Goal: Task Accomplishment & Management: Manage account settings

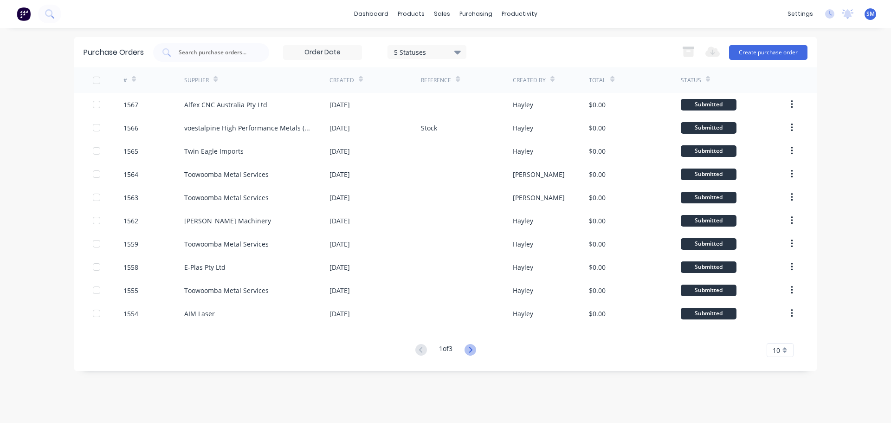
click at [471, 350] on icon at bounding box center [471, 350] width 12 height 12
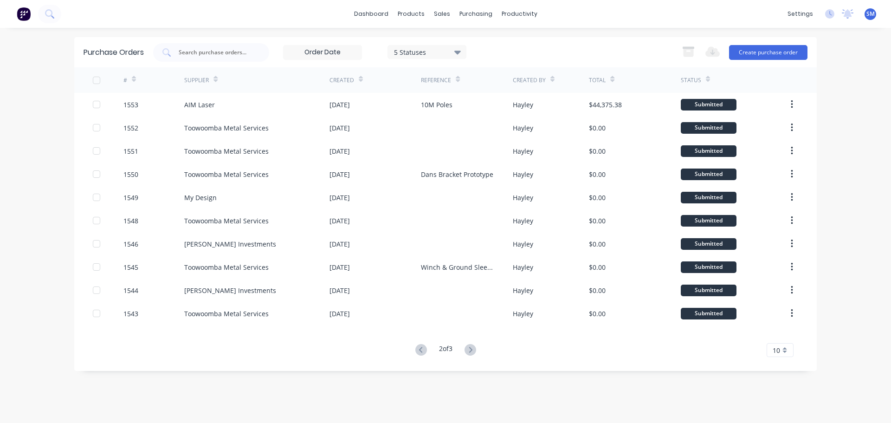
click at [470, 348] on icon at bounding box center [471, 350] width 12 height 12
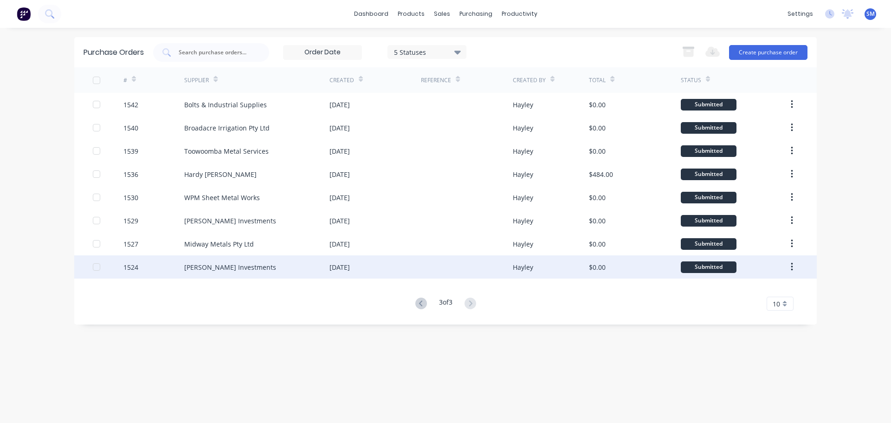
click at [201, 264] on div "[PERSON_NAME] Investments" at bounding box center [230, 267] width 92 height 10
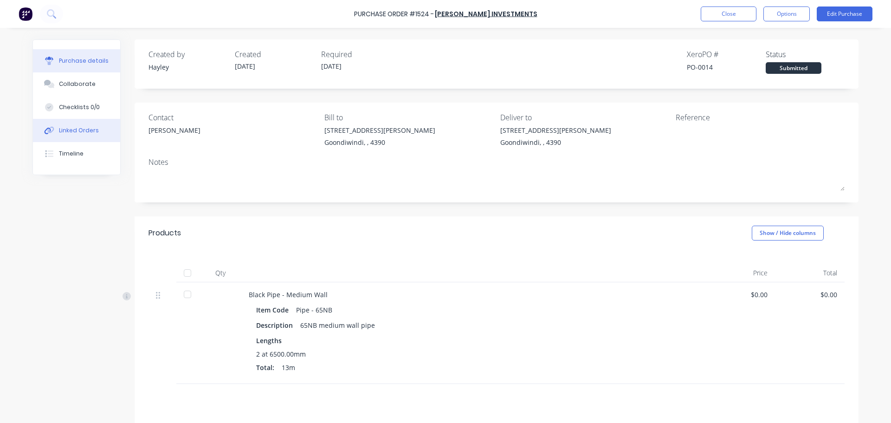
click at [94, 128] on button "Linked Orders" at bounding box center [76, 130] width 87 height 23
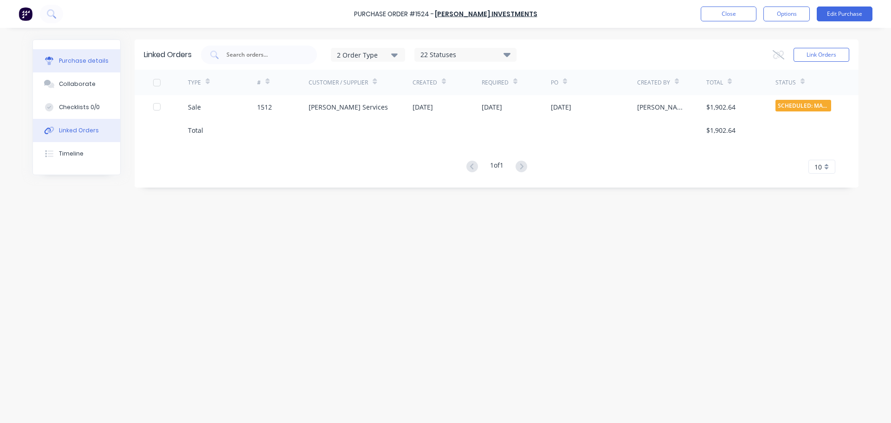
click at [91, 64] on div "Purchase details" at bounding box center [84, 61] width 50 height 8
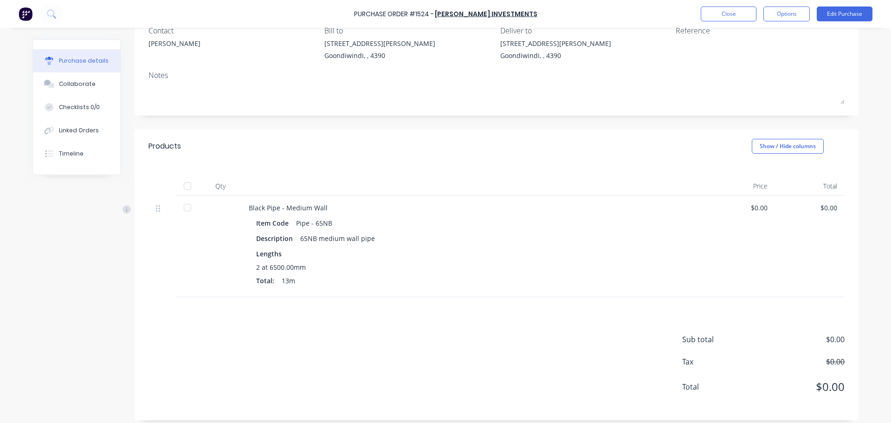
scroll to position [93, 0]
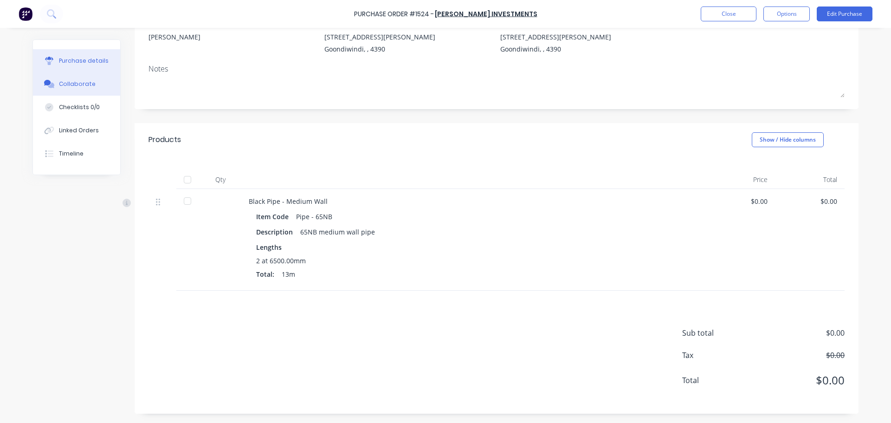
click at [97, 82] on button "Collaborate" at bounding box center [76, 83] width 87 height 23
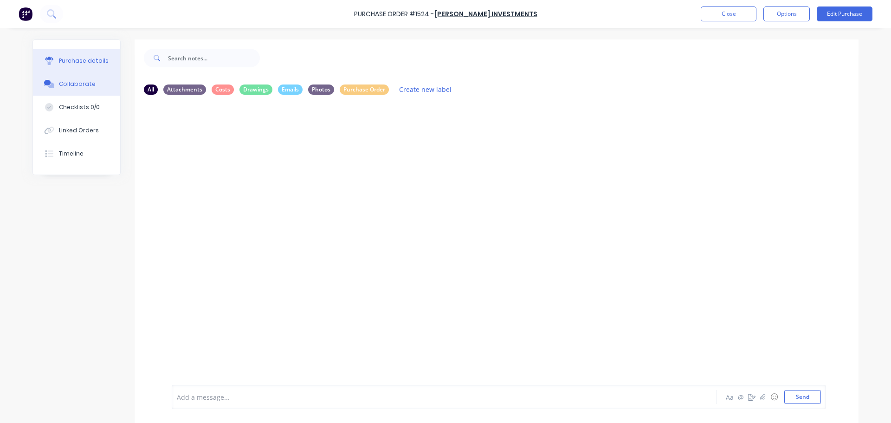
click at [79, 64] on div "Purchase details" at bounding box center [84, 61] width 50 height 8
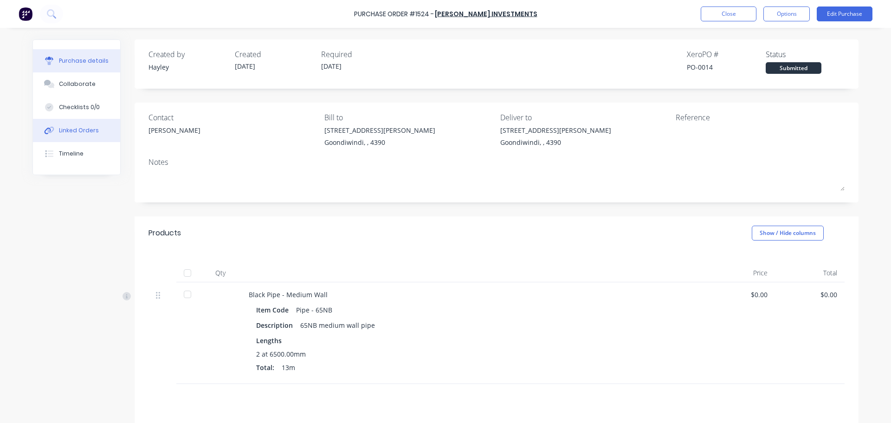
click at [83, 133] on div "Linked Orders" at bounding box center [79, 130] width 40 height 8
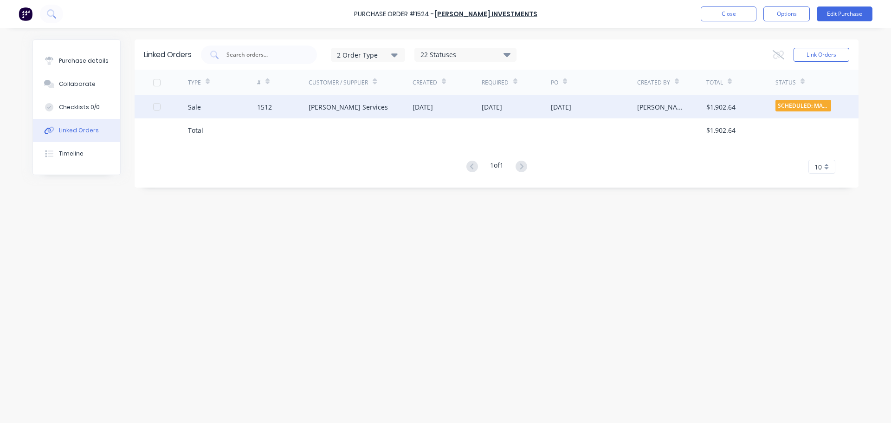
click at [352, 106] on div "[PERSON_NAME] Services" at bounding box center [348, 107] width 79 height 10
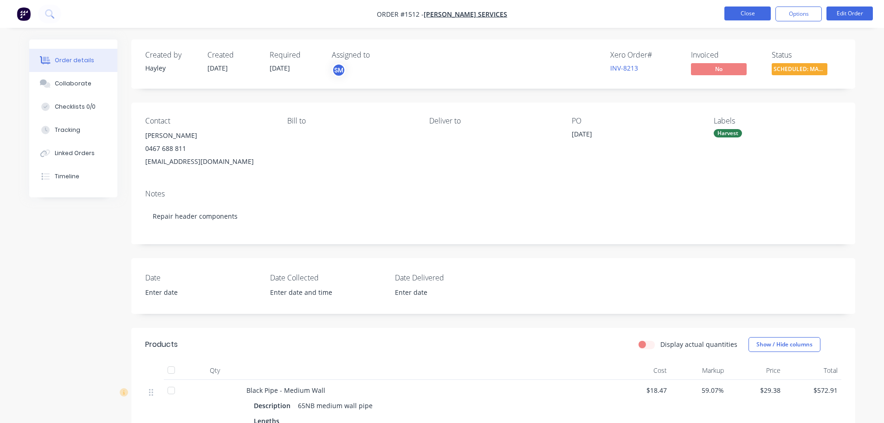
click at [742, 17] on button "Close" at bounding box center [747, 13] width 46 height 14
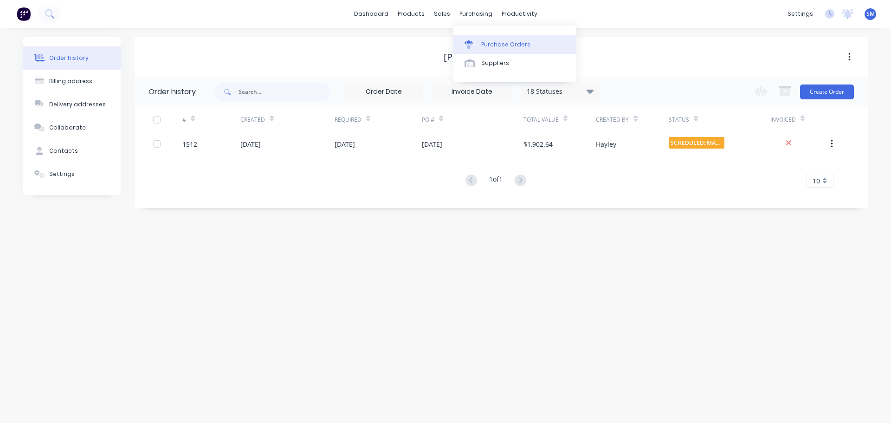
click at [498, 43] on div "Purchase Orders" at bounding box center [505, 44] width 49 height 8
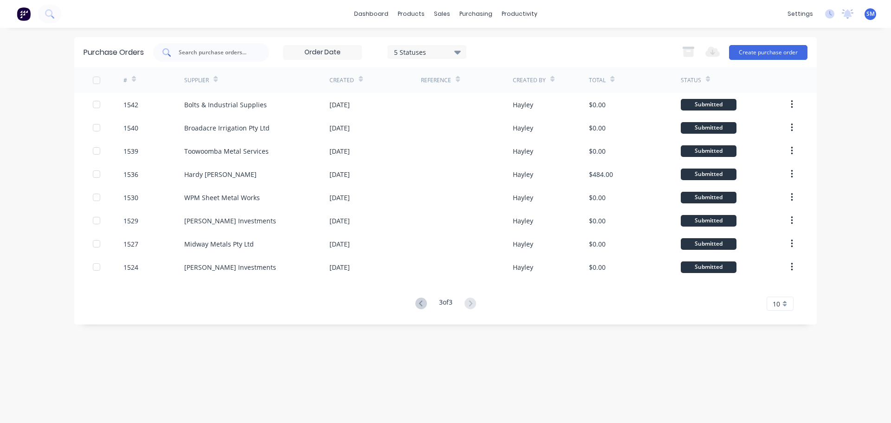
click at [221, 57] on input "text" at bounding box center [216, 52] width 77 height 9
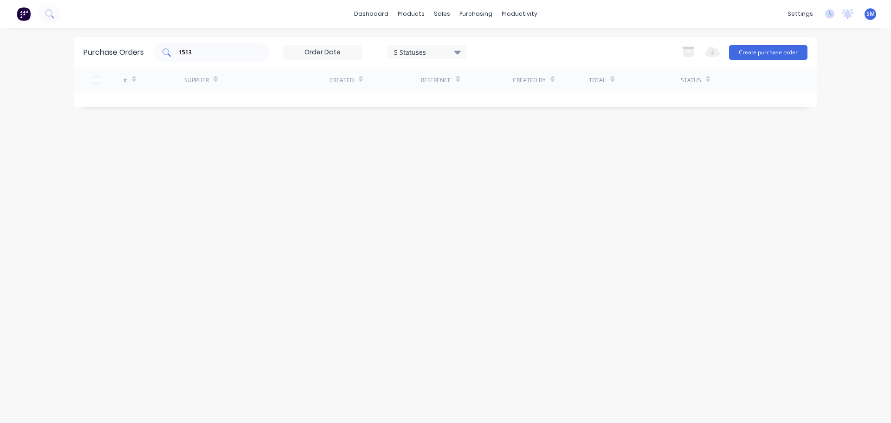
click at [214, 57] on div "1513" at bounding box center [211, 52] width 116 height 19
type input "1"
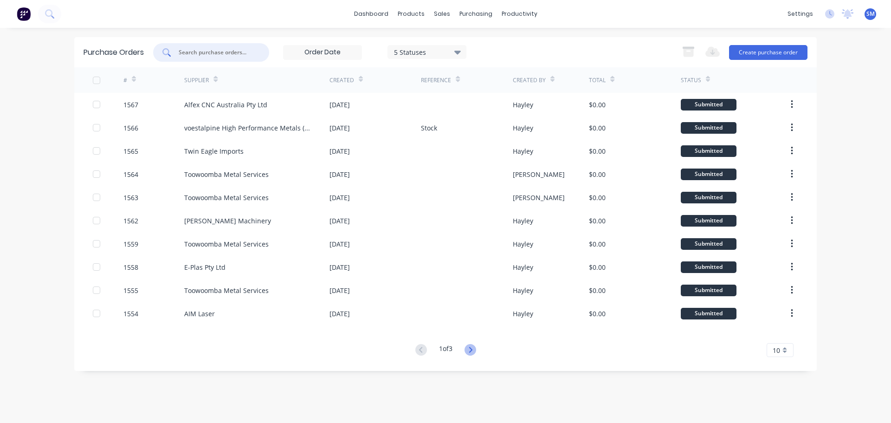
click at [474, 350] on icon at bounding box center [471, 350] width 12 height 12
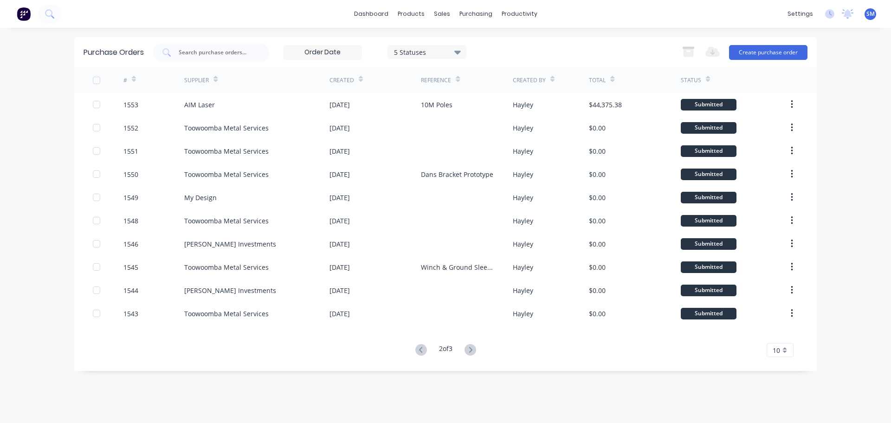
click at [474, 350] on icon at bounding box center [471, 350] width 12 height 12
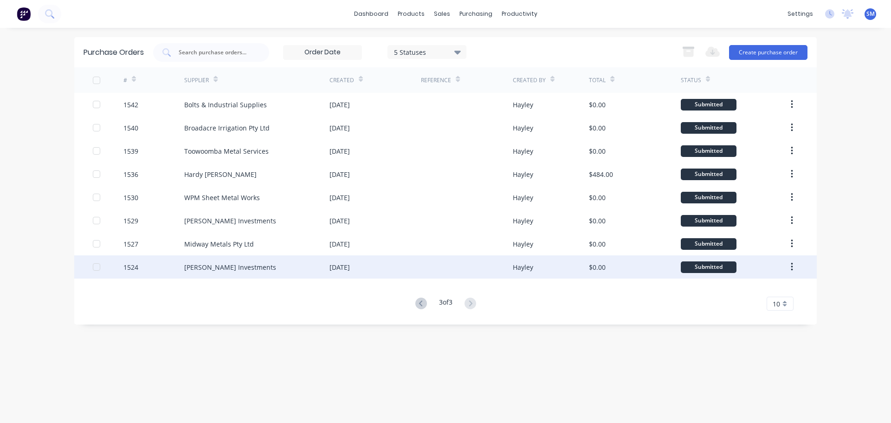
click at [215, 263] on div "[PERSON_NAME] Investments" at bounding box center [230, 267] width 92 height 10
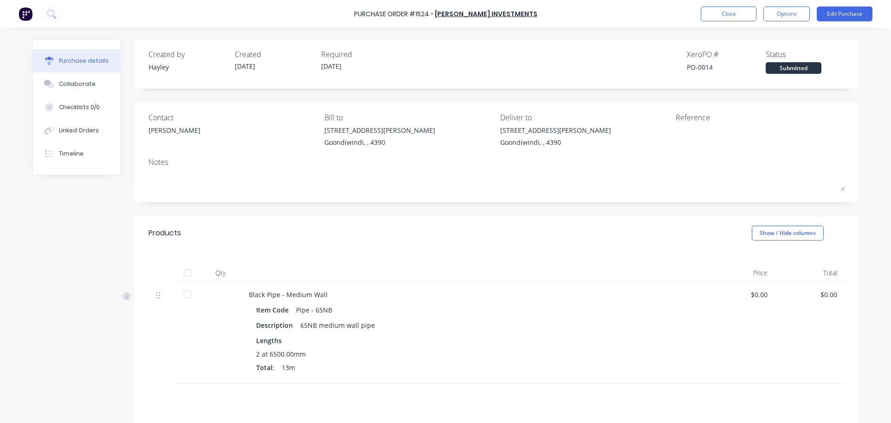
click at [811, 14] on div "Close Options Edit Purchase" at bounding box center [787, 13] width 172 height 15
click at [785, 14] on button "Options" at bounding box center [786, 13] width 46 height 15
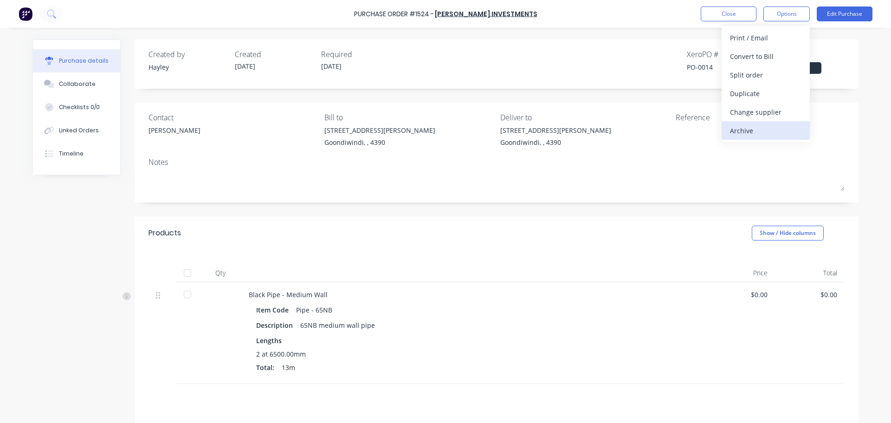
click at [753, 133] on div "Archive" at bounding box center [765, 130] width 71 height 13
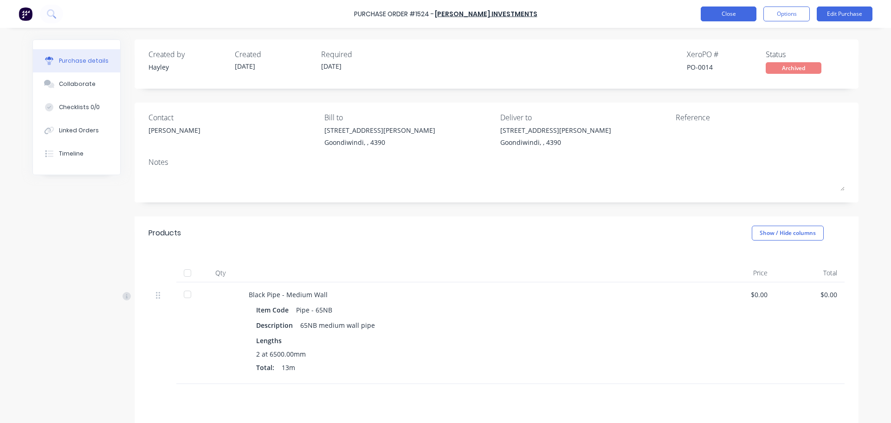
click at [746, 16] on button "Close" at bounding box center [729, 13] width 56 height 15
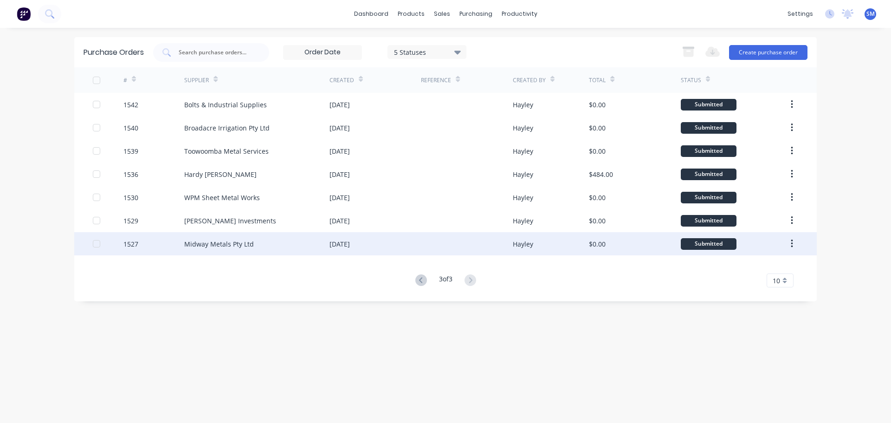
click at [226, 241] on div "Midway Metals Pty Ltd" at bounding box center [219, 244] width 70 height 10
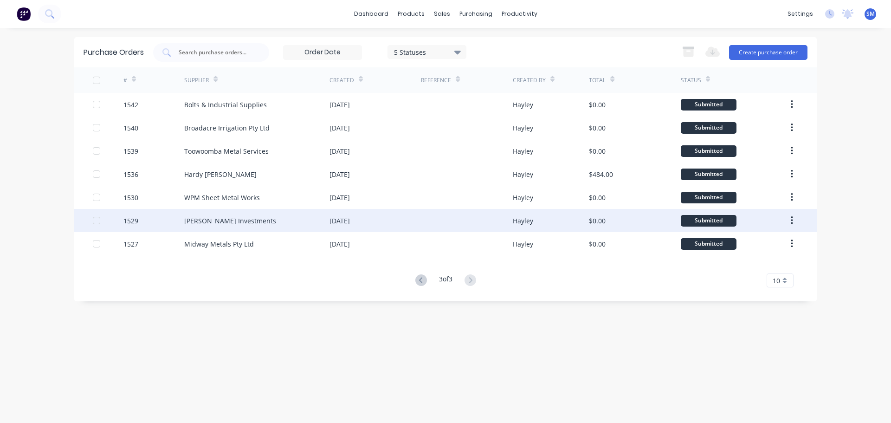
click at [343, 221] on div "[DATE]" at bounding box center [339, 221] width 20 height 10
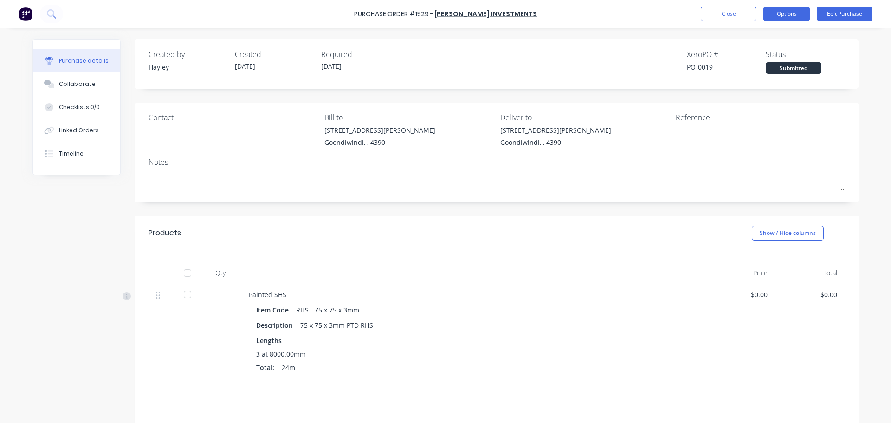
click at [798, 15] on button "Options" at bounding box center [786, 13] width 46 height 15
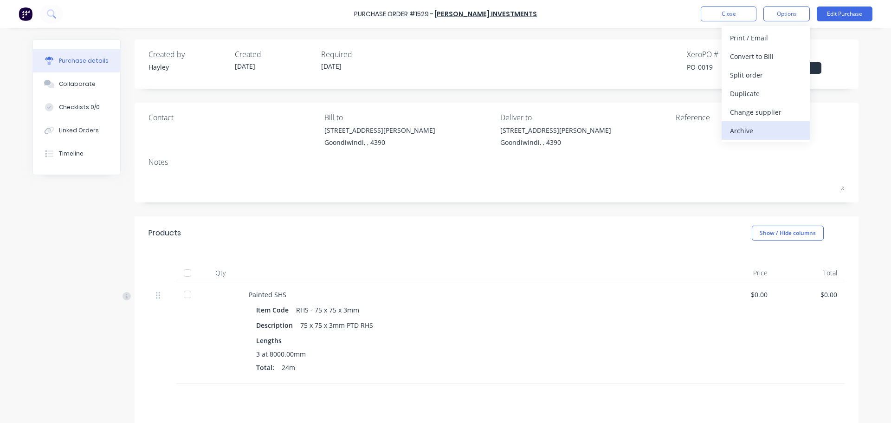
click at [737, 124] on div "Archive" at bounding box center [765, 130] width 71 height 13
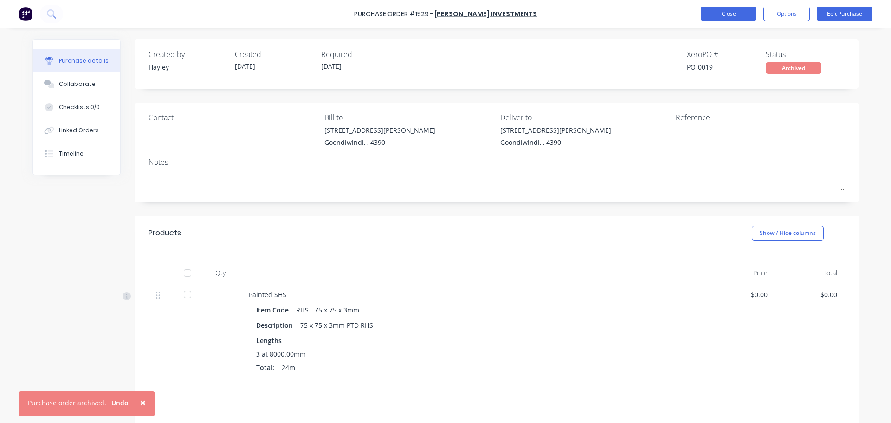
click at [722, 13] on button "Close" at bounding box center [729, 13] width 56 height 15
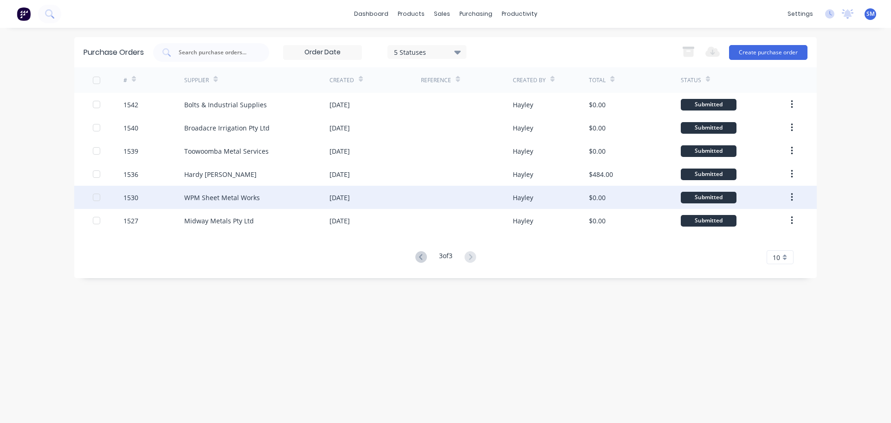
click at [206, 186] on div "WPM Sheet Metal Works" at bounding box center [256, 197] width 145 height 23
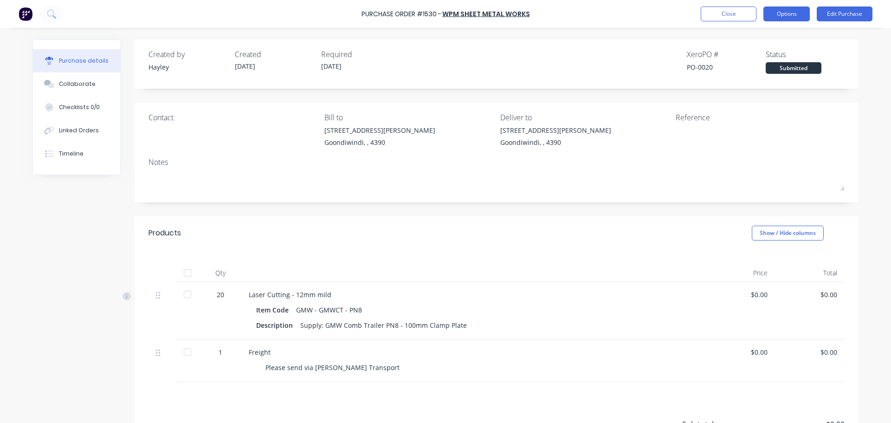
click at [793, 14] on button "Options" at bounding box center [786, 13] width 46 height 15
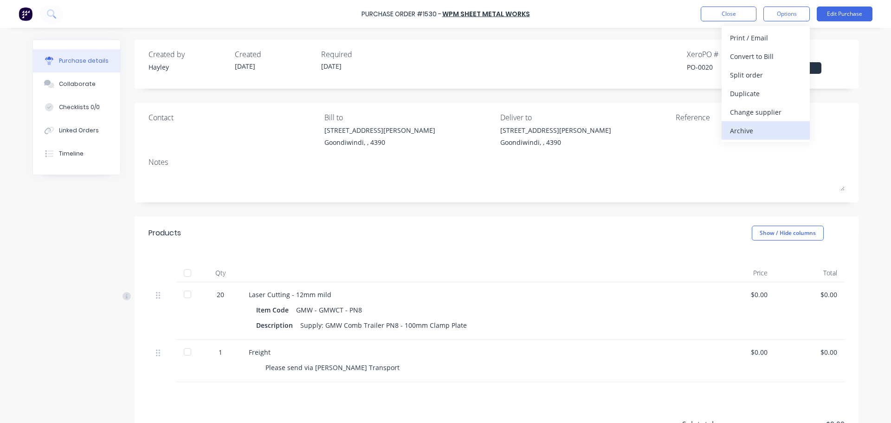
click at [739, 133] on div "Archive" at bounding box center [765, 130] width 71 height 13
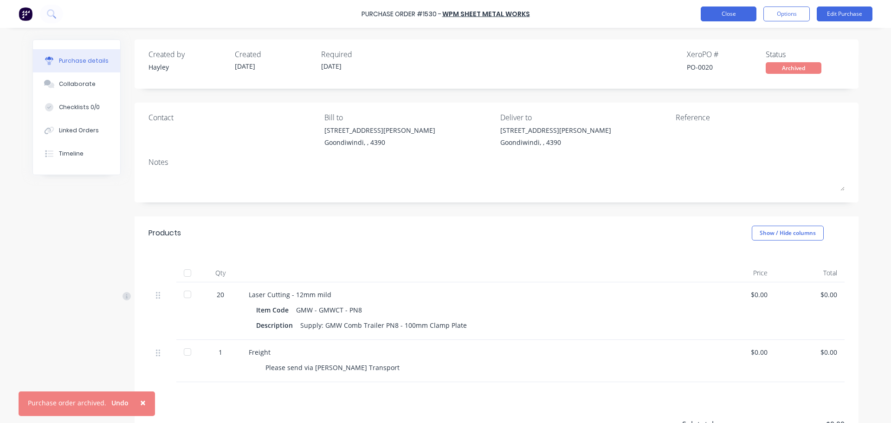
click at [744, 12] on button "Close" at bounding box center [729, 13] width 56 height 15
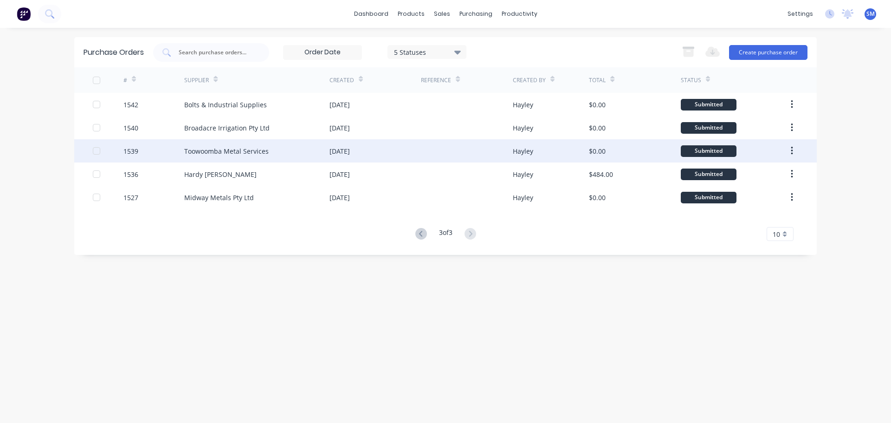
click at [260, 149] on div "Toowoomba Metal Services" at bounding box center [226, 151] width 84 height 10
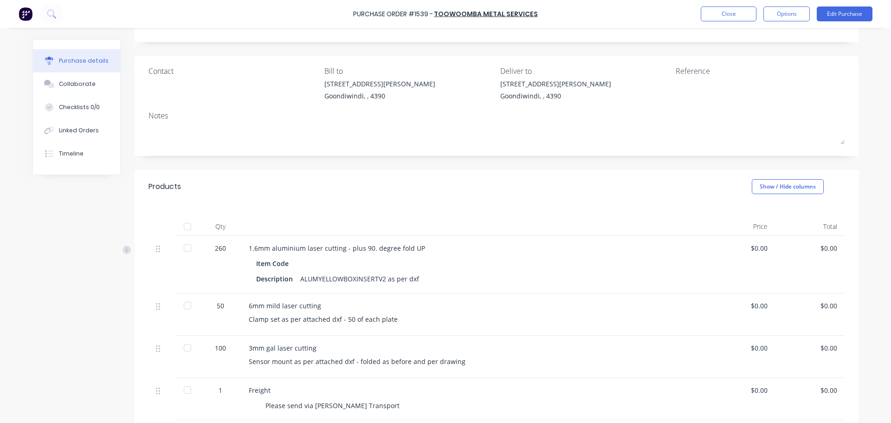
scroll to position [93, 0]
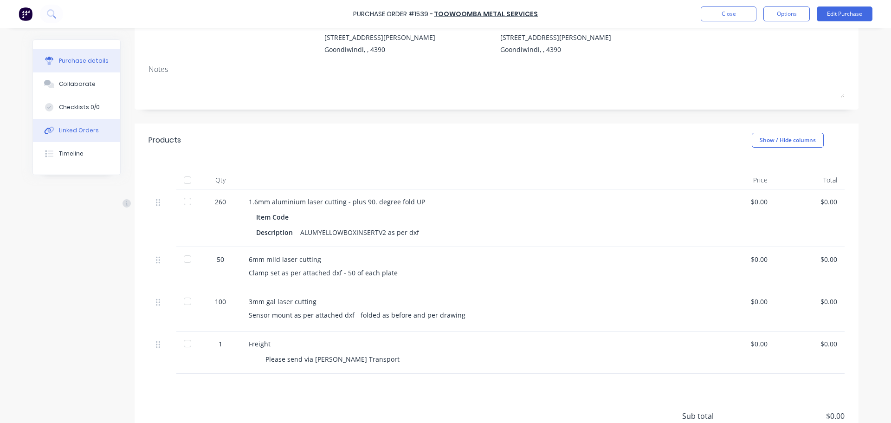
click at [72, 134] on div "Linked Orders" at bounding box center [79, 130] width 40 height 8
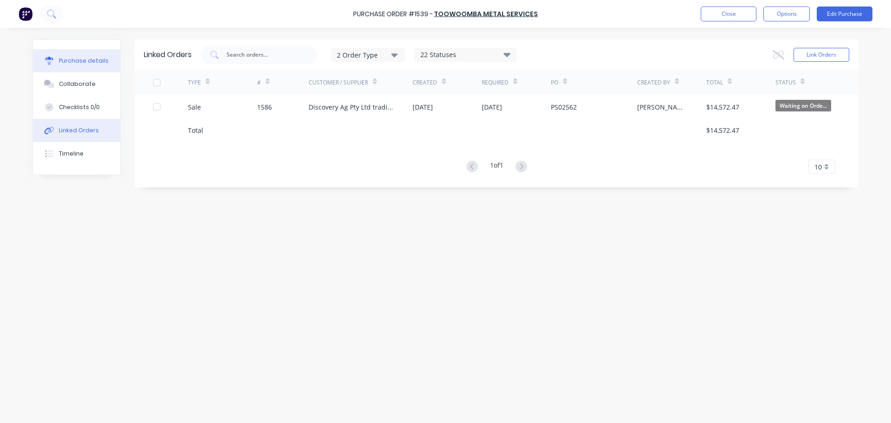
click at [97, 54] on button "Purchase details" at bounding box center [76, 60] width 87 height 23
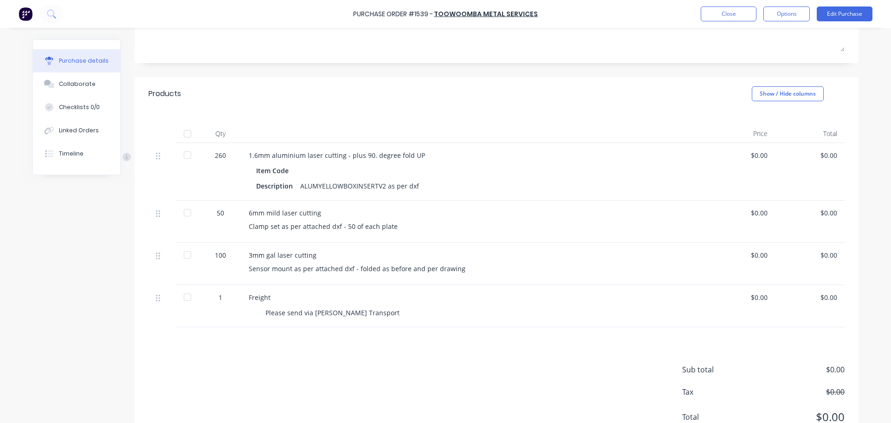
scroll to position [176, 0]
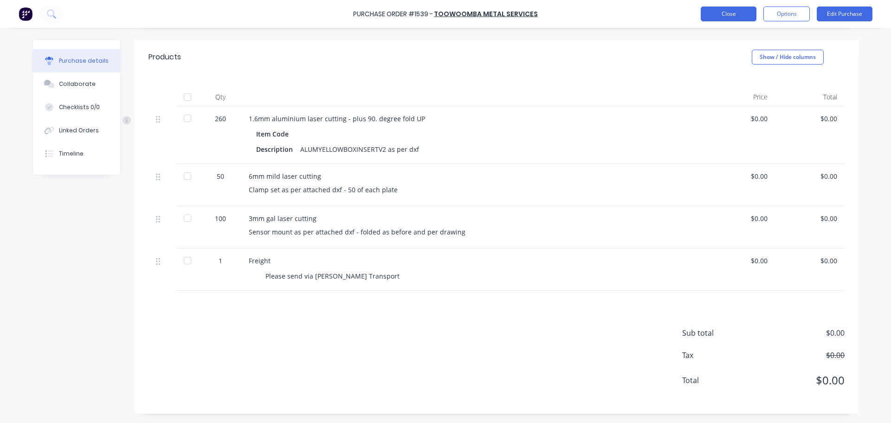
click at [726, 16] on button "Close" at bounding box center [729, 13] width 56 height 15
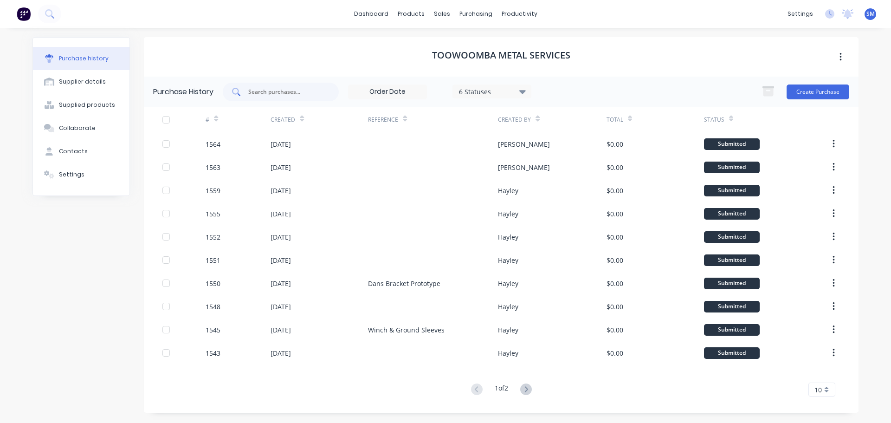
click at [290, 89] on input "text" at bounding box center [285, 91] width 77 height 9
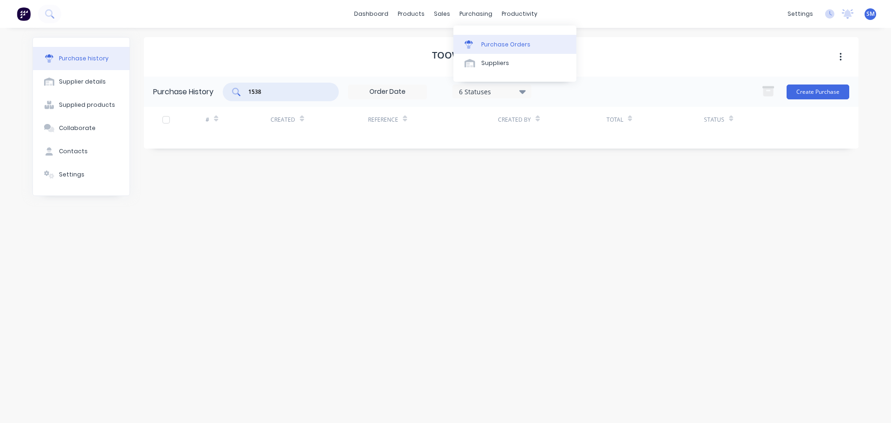
type input "1538"
click at [511, 45] on div "Purchase Orders" at bounding box center [505, 44] width 49 height 8
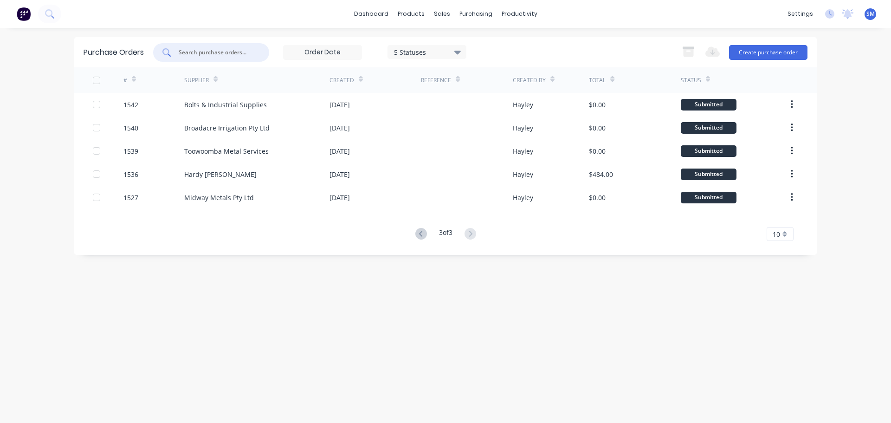
click at [224, 52] on input "text" at bounding box center [216, 52] width 77 height 9
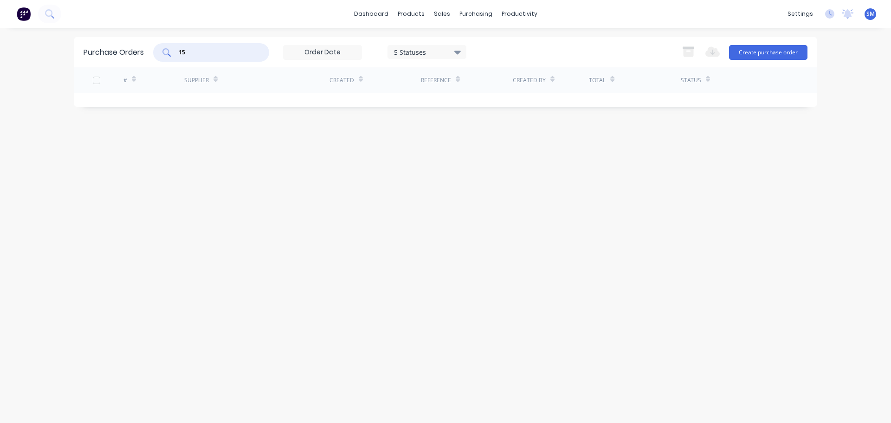
type input "1"
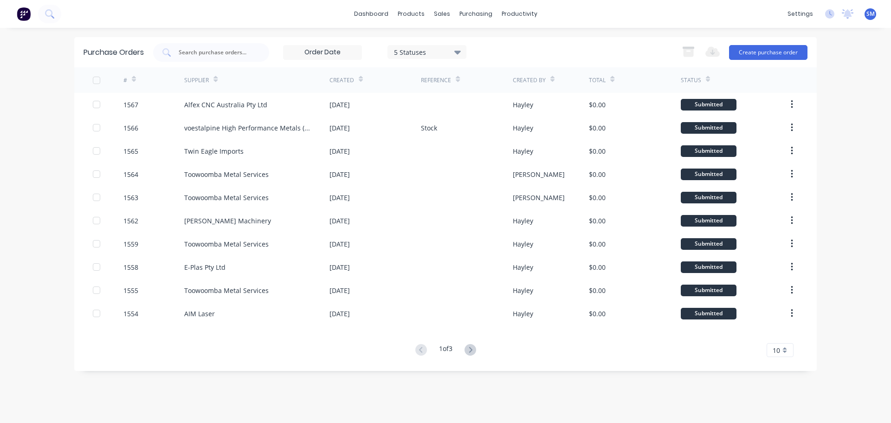
click at [791, 351] on div "10" at bounding box center [780, 350] width 27 height 14
click at [785, 352] on div "10" at bounding box center [780, 350] width 27 height 14
click at [785, 349] on div "10" at bounding box center [780, 350] width 27 height 14
click at [783, 336] on div "35" at bounding box center [780, 334] width 26 height 16
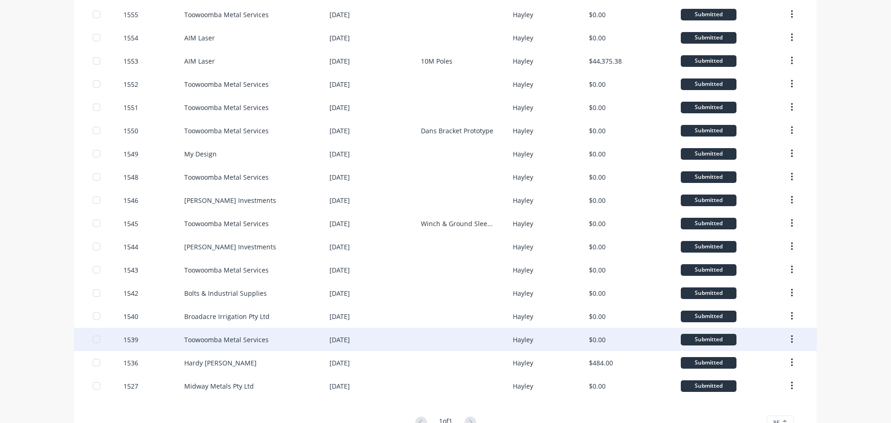
scroll to position [305, 0]
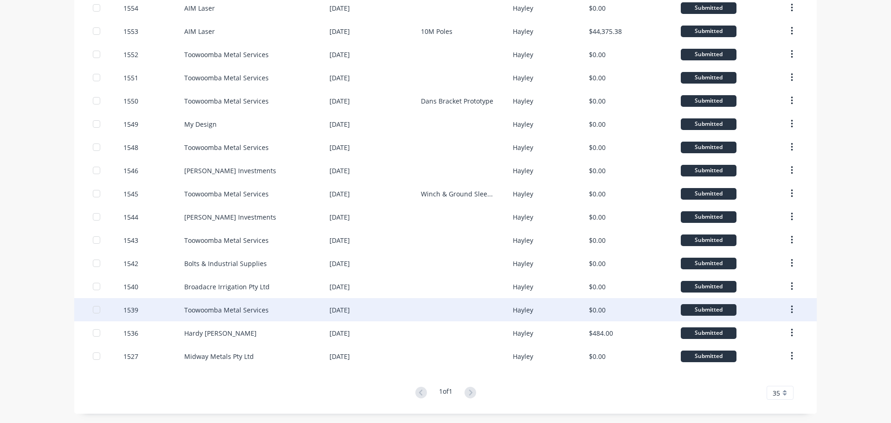
click at [255, 311] on div "Toowoomba Metal Services" at bounding box center [226, 310] width 84 height 10
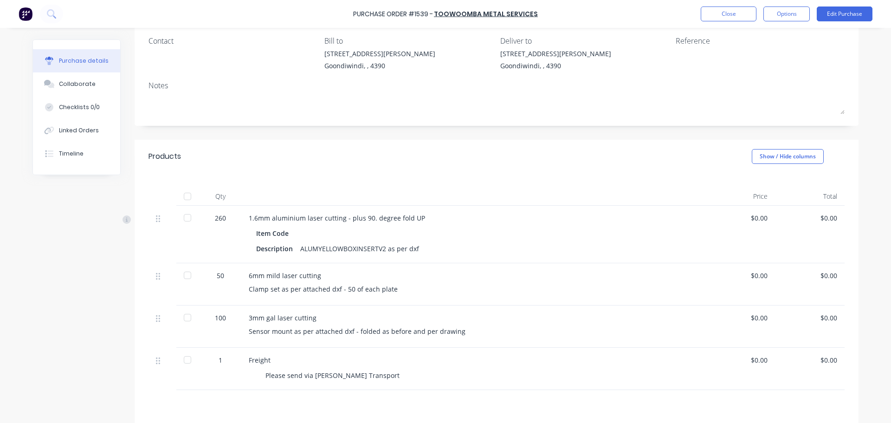
scroll to position [93, 0]
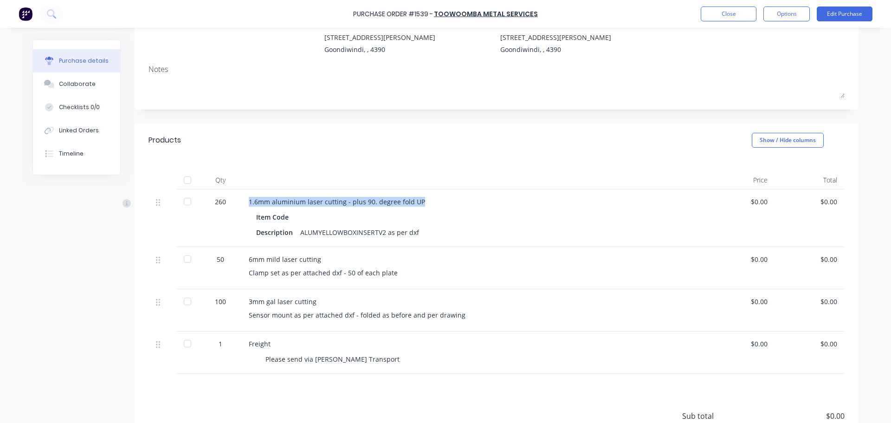
drag, startPoint x: 242, startPoint y: 200, endPoint x: 424, endPoint y: 201, distance: 181.5
click at [424, 201] on div "1.6mm aluminium laser cutting - plus 90. degree fold UP Item Code Description A…" at bounding box center [473, 218] width 464 height 58
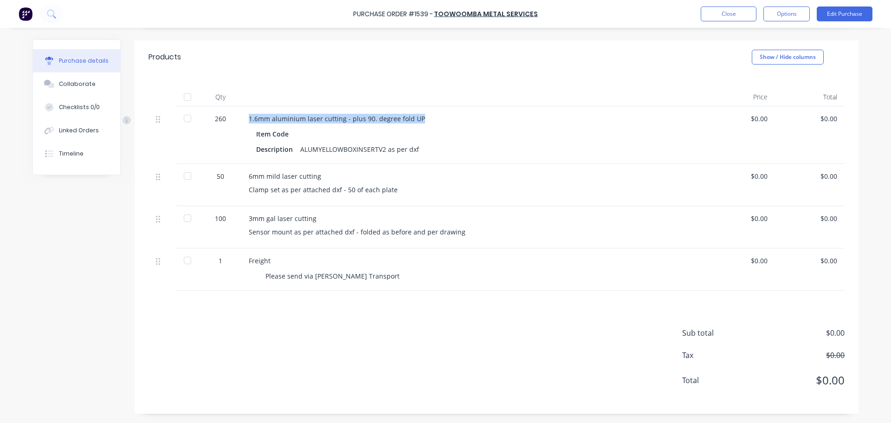
scroll to position [83, 0]
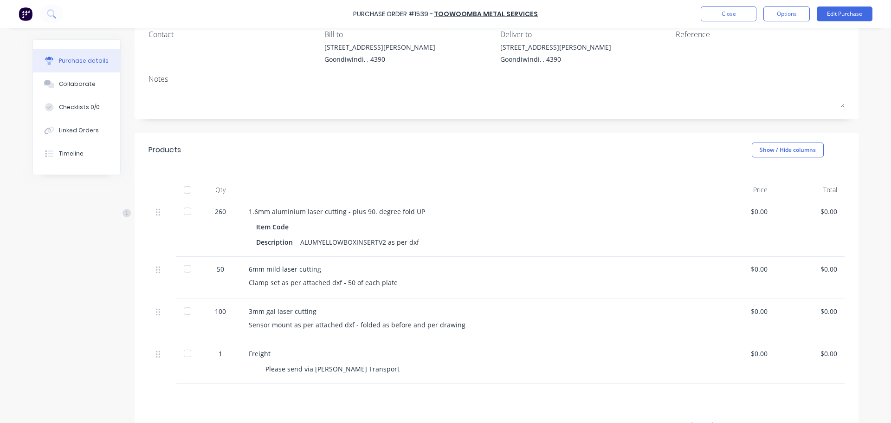
click at [413, 133] on div "Products Show / Hide columns" at bounding box center [497, 149] width 724 height 33
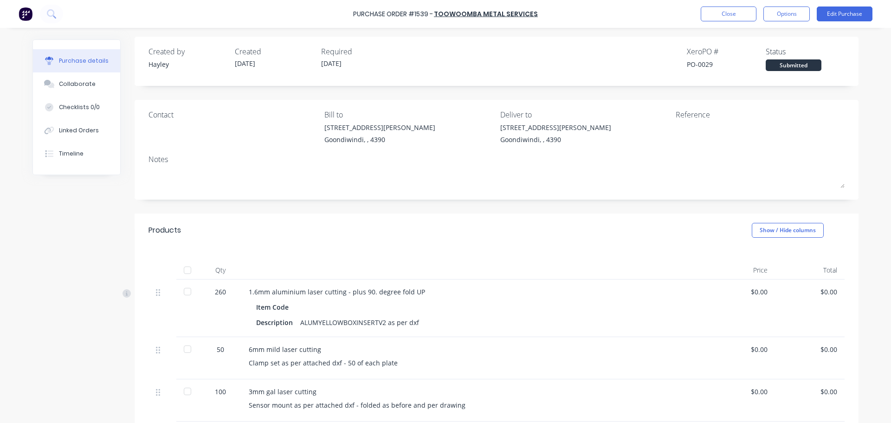
scroll to position [0, 0]
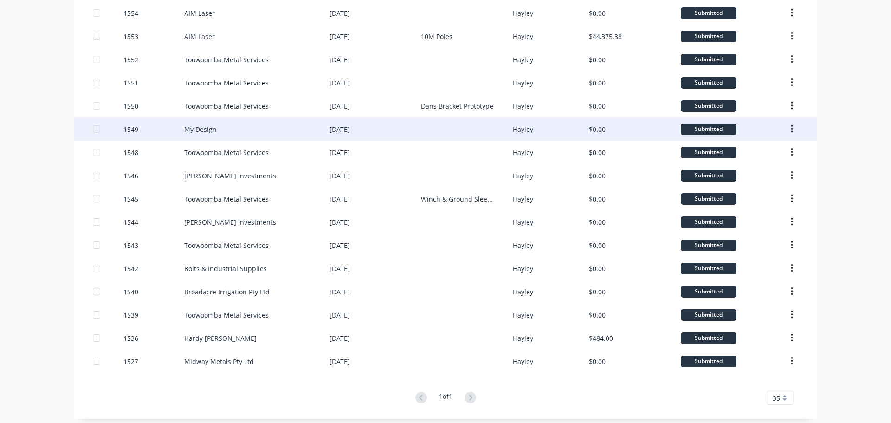
scroll to position [305, 0]
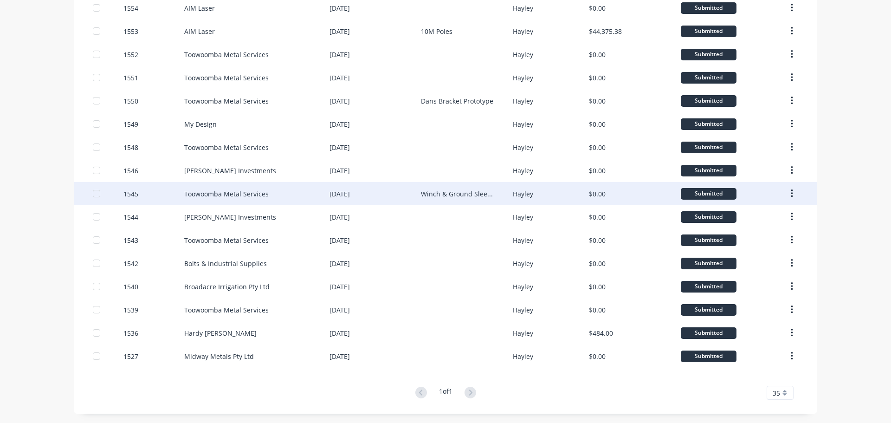
click at [335, 191] on div "[DATE]" at bounding box center [339, 194] width 20 height 10
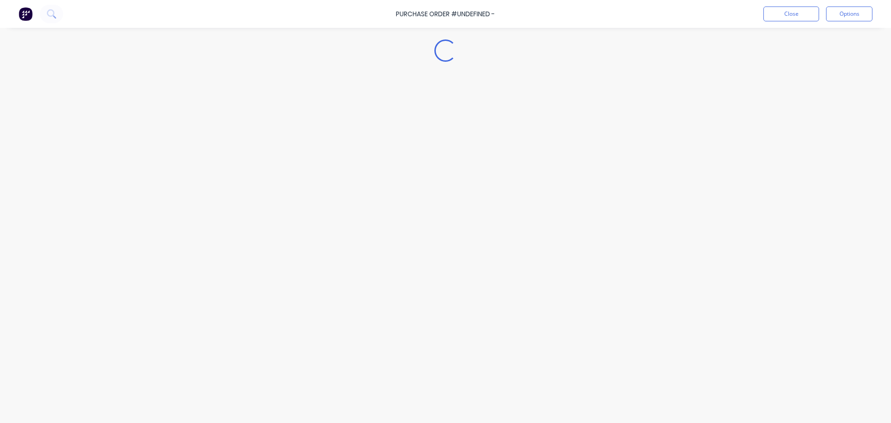
type textarea "x"
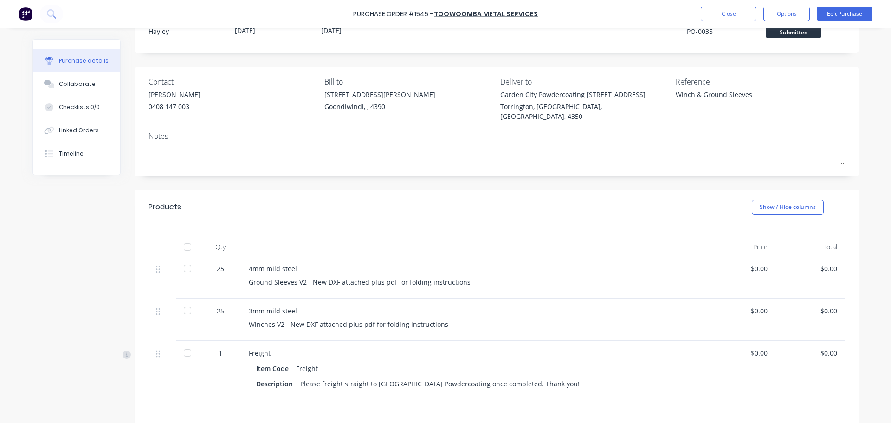
scroll to position [134, 0]
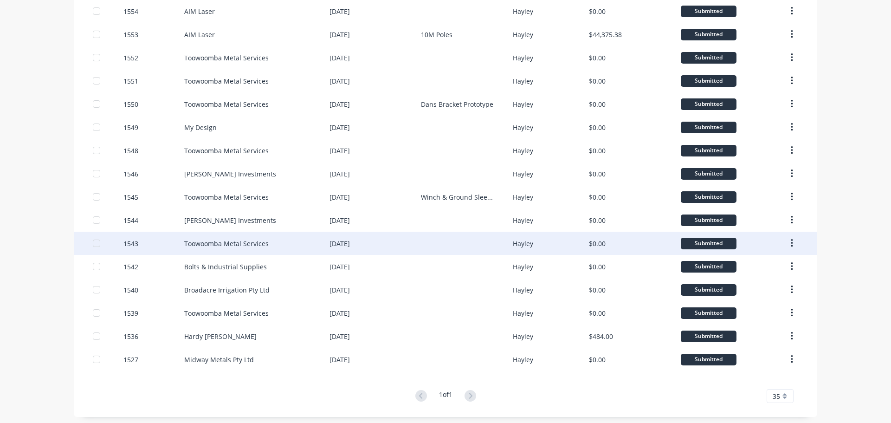
scroll to position [305, 0]
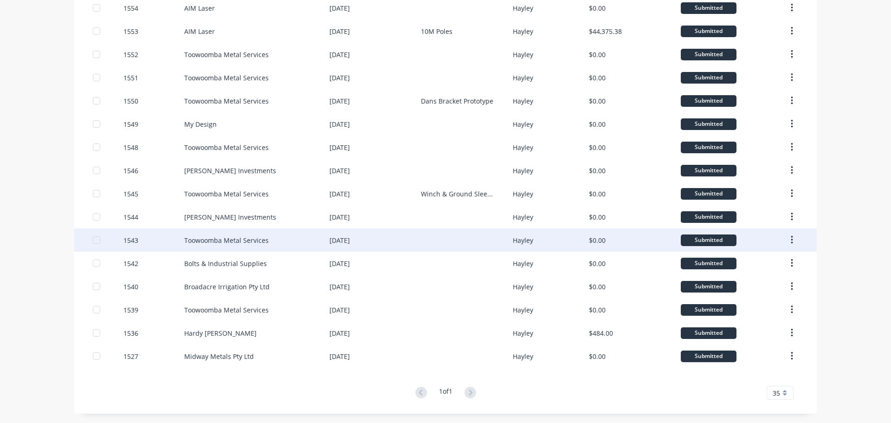
click at [350, 243] on div "[DATE]" at bounding box center [339, 240] width 20 height 10
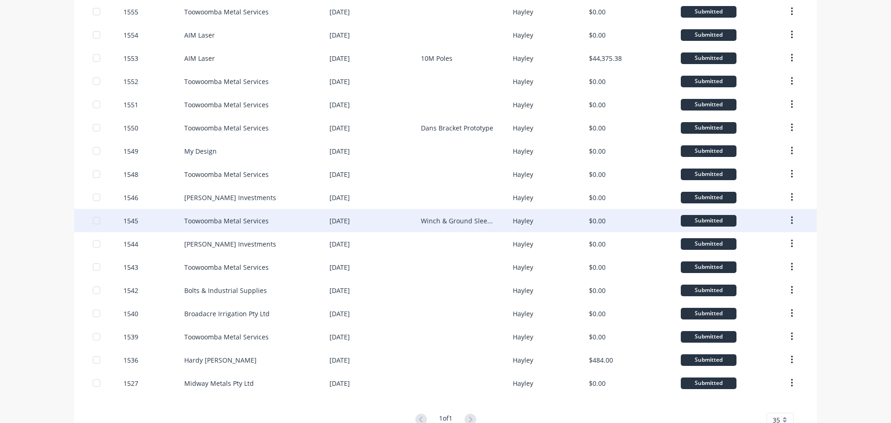
scroll to position [305, 0]
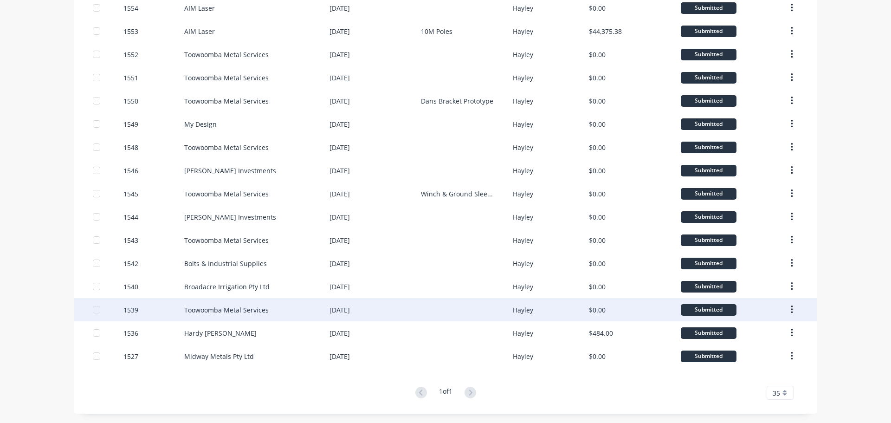
click at [241, 315] on div "Toowoomba Metal Services" at bounding box center [256, 309] width 145 height 23
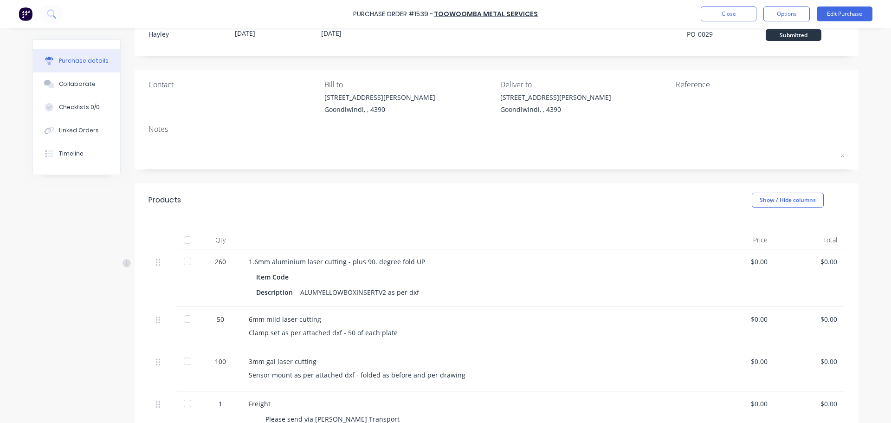
scroll to position [93, 0]
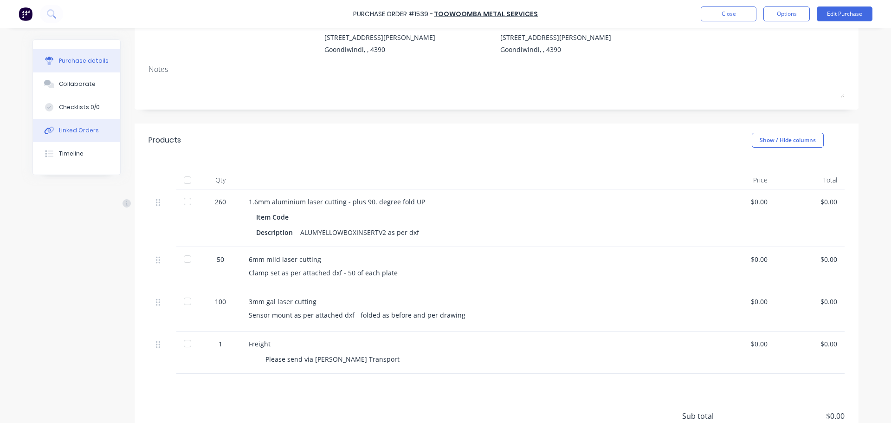
click at [91, 125] on button "Linked Orders" at bounding box center [76, 130] width 87 height 23
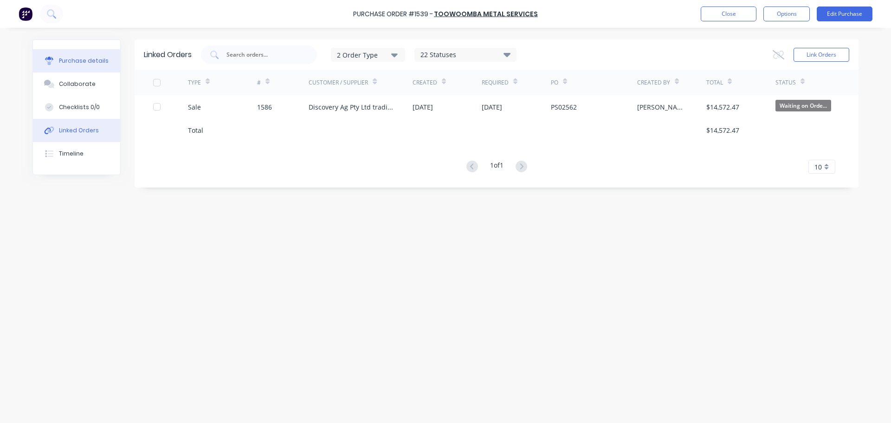
click at [94, 64] on div "Purchase details" at bounding box center [84, 61] width 50 height 8
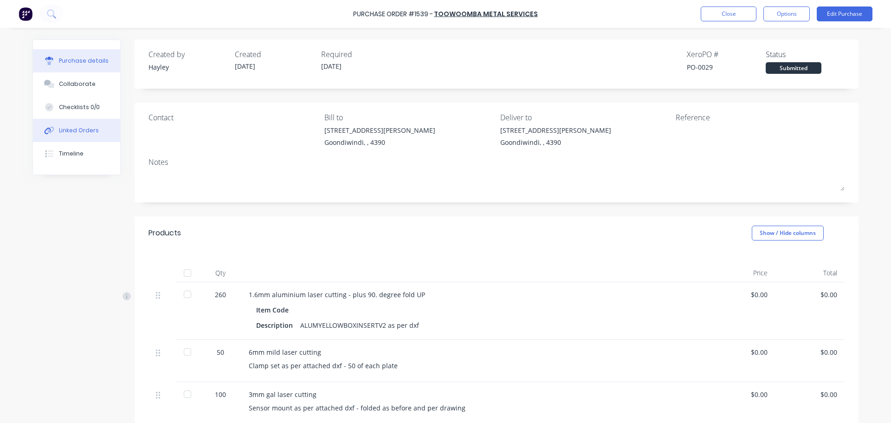
click at [75, 130] on div "Linked Orders" at bounding box center [79, 130] width 40 height 8
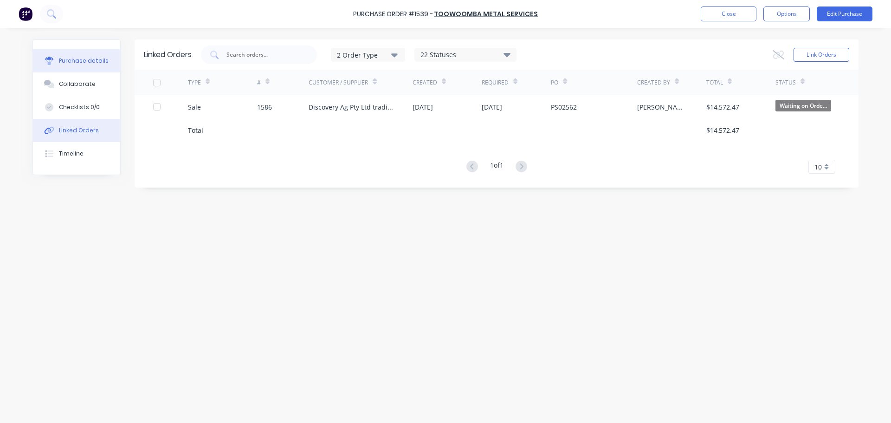
click at [95, 59] on div "Purchase details" at bounding box center [84, 61] width 50 height 8
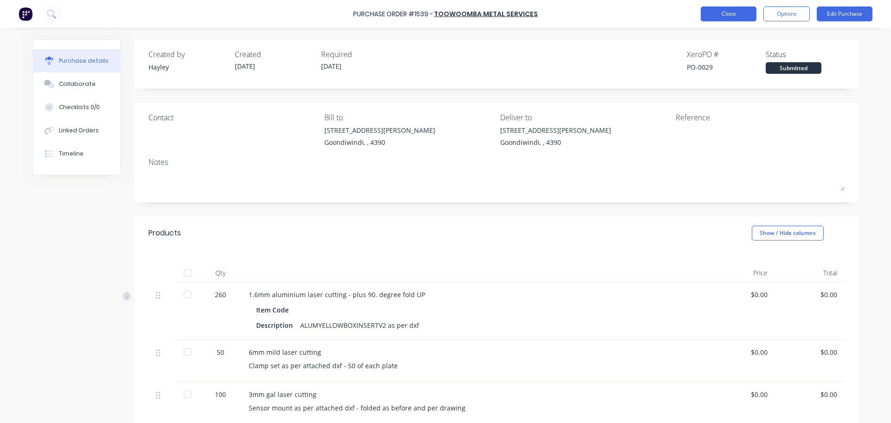
click at [721, 14] on button "Close" at bounding box center [729, 13] width 56 height 15
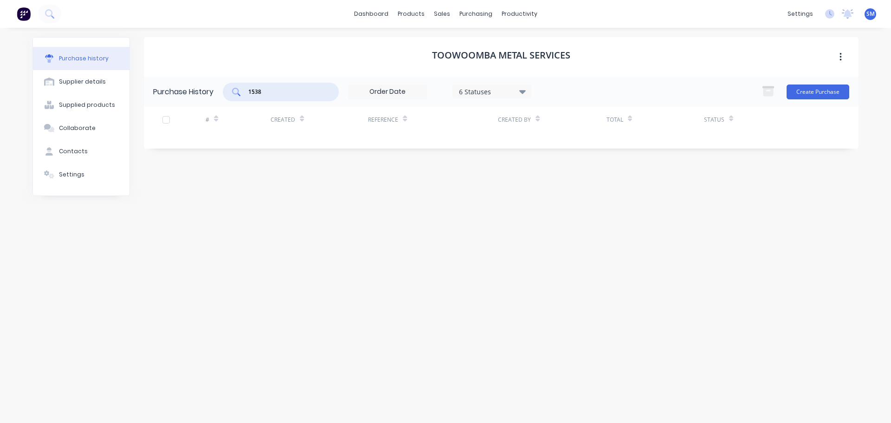
click at [309, 92] on input "1538" at bounding box center [285, 91] width 77 height 9
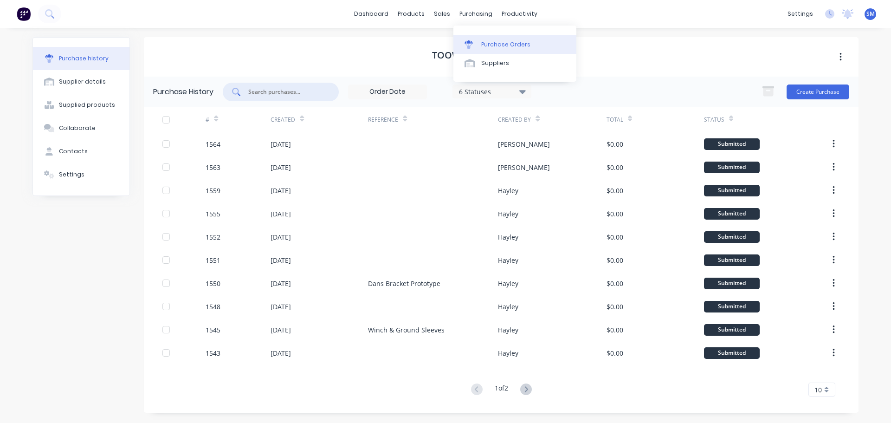
click at [485, 40] on div "Purchase Orders" at bounding box center [505, 44] width 49 height 8
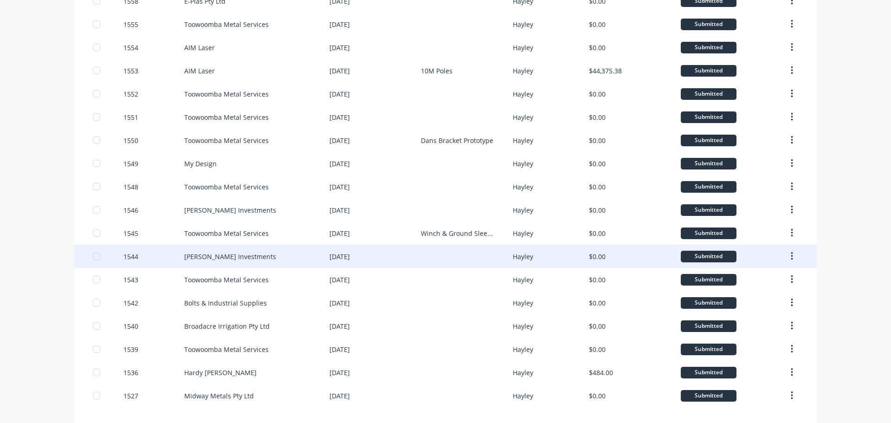
scroll to position [305, 0]
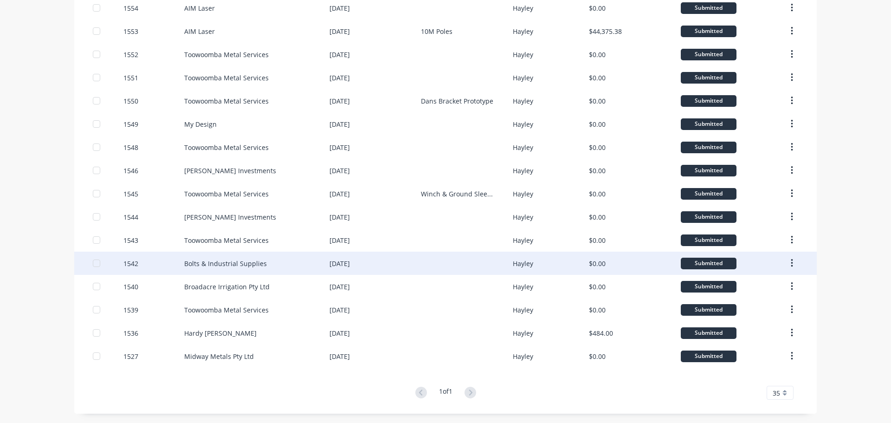
click at [226, 264] on div "Bolts & Industrial Supplies" at bounding box center [225, 263] width 83 height 10
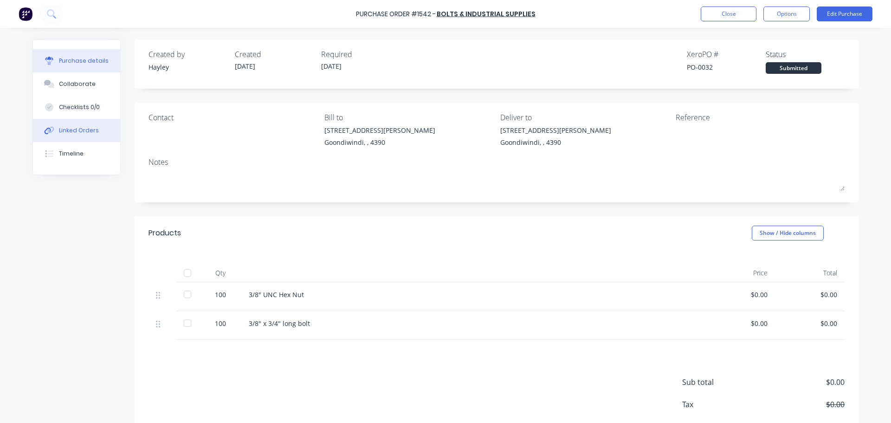
click at [89, 130] on div "Linked Orders" at bounding box center [79, 130] width 40 height 8
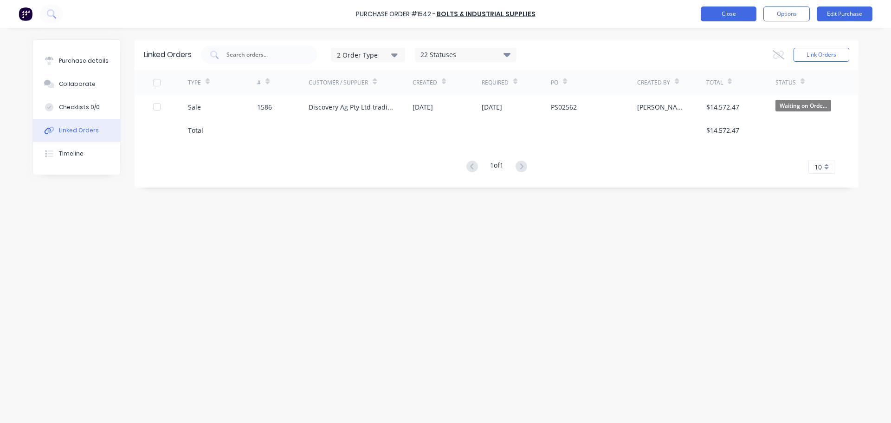
click at [738, 19] on button "Close" at bounding box center [729, 13] width 56 height 15
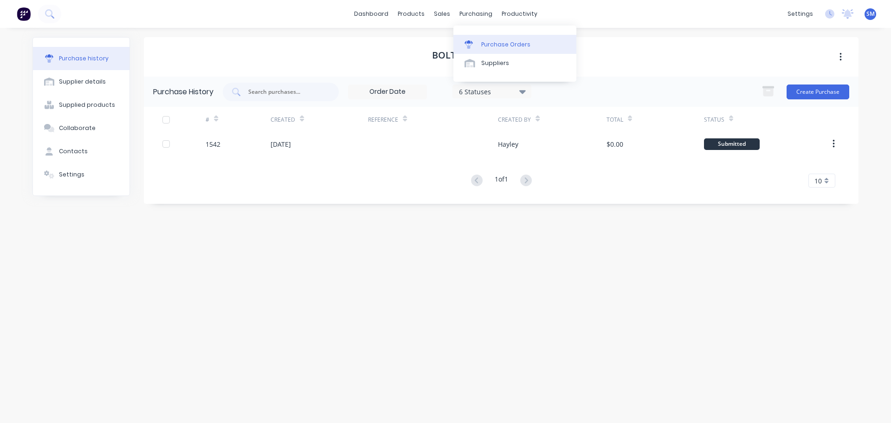
click at [501, 46] on div "Purchase Orders" at bounding box center [505, 44] width 49 height 8
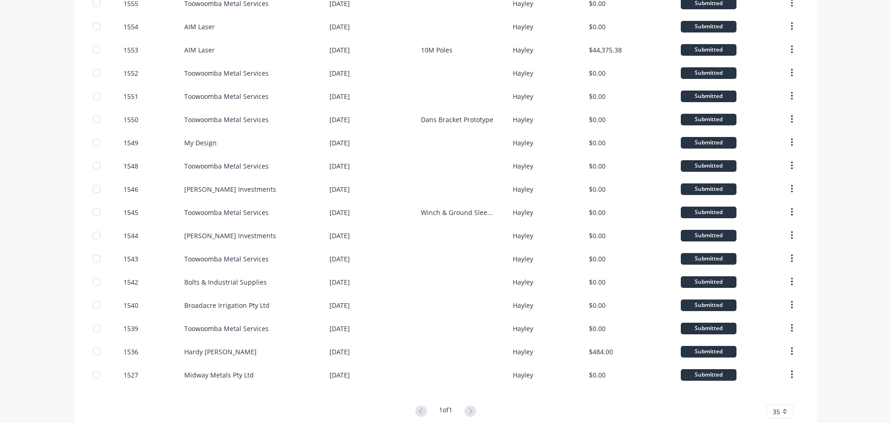
scroll to position [305, 0]
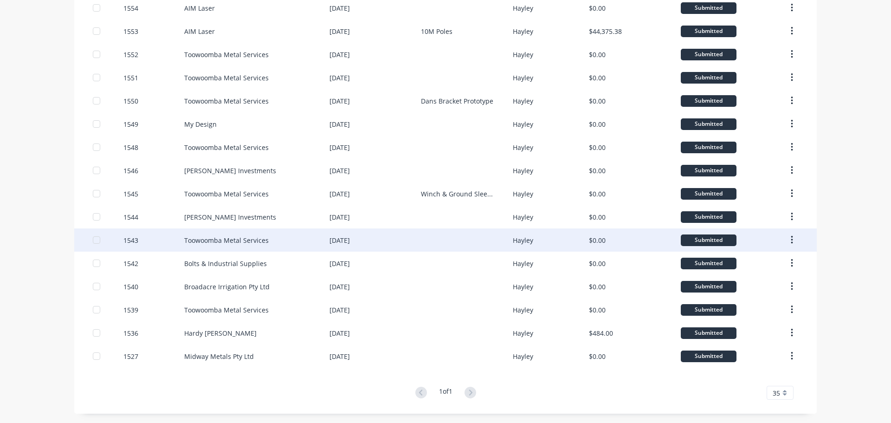
click at [218, 245] on div "Toowoomba Metal Services" at bounding box center [256, 239] width 145 height 23
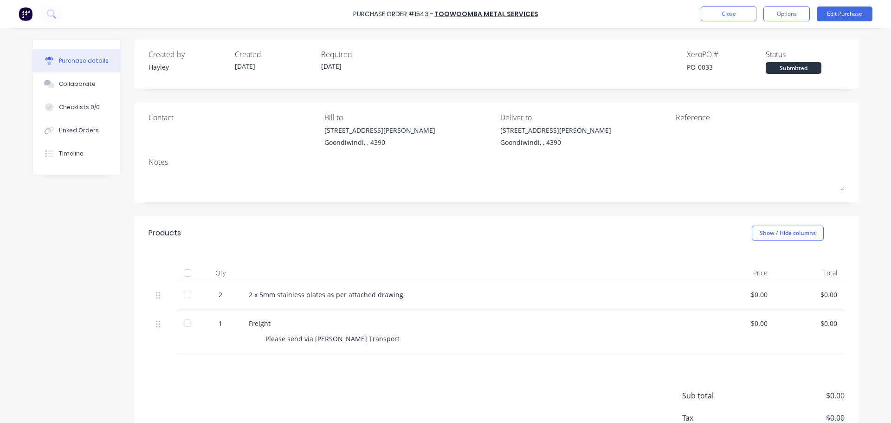
click at [695, 6] on div "Purchase Order #1543 - Toowoomba Metal Services Close Options Edit Purchase" at bounding box center [445, 14] width 891 height 28
click at [712, 12] on button "Close" at bounding box center [729, 13] width 56 height 15
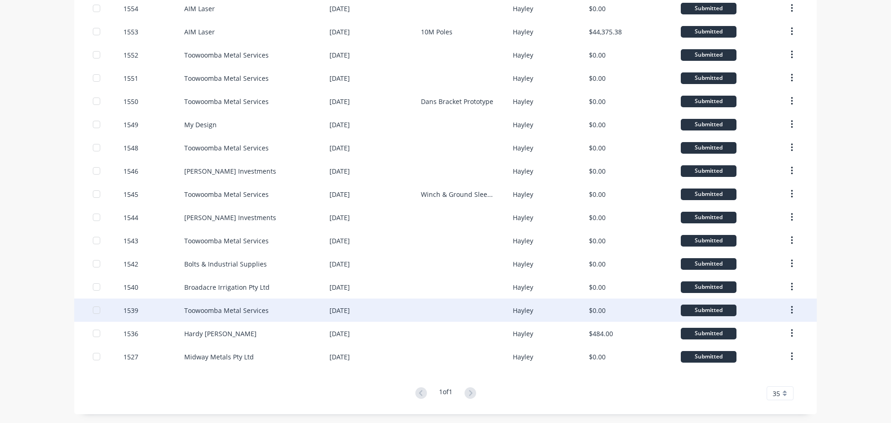
scroll to position [305, 0]
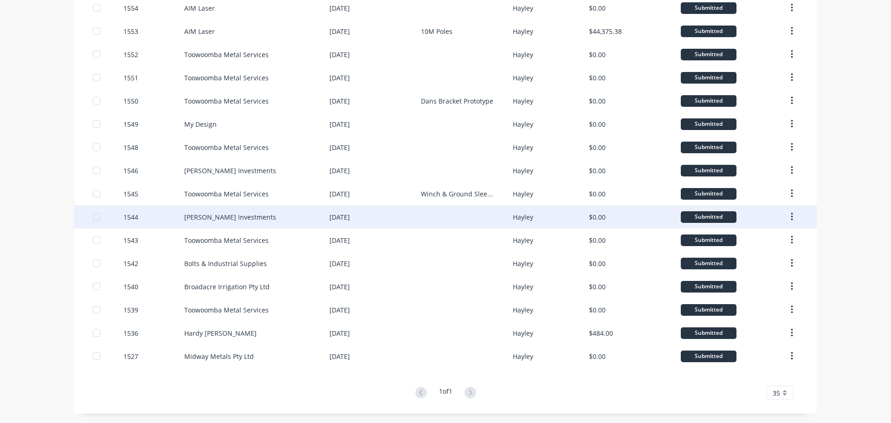
click at [211, 214] on div "[PERSON_NAME] Investments" at bounding box center [230, 217] width 92 height 10
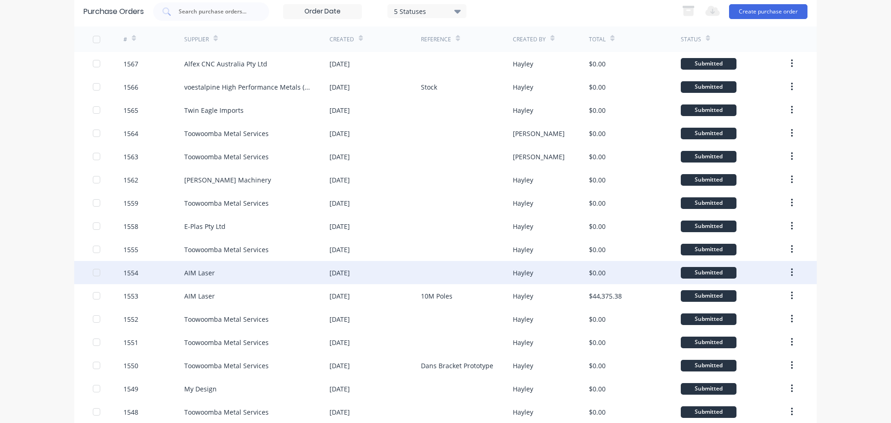
scroll to position [46, 0]
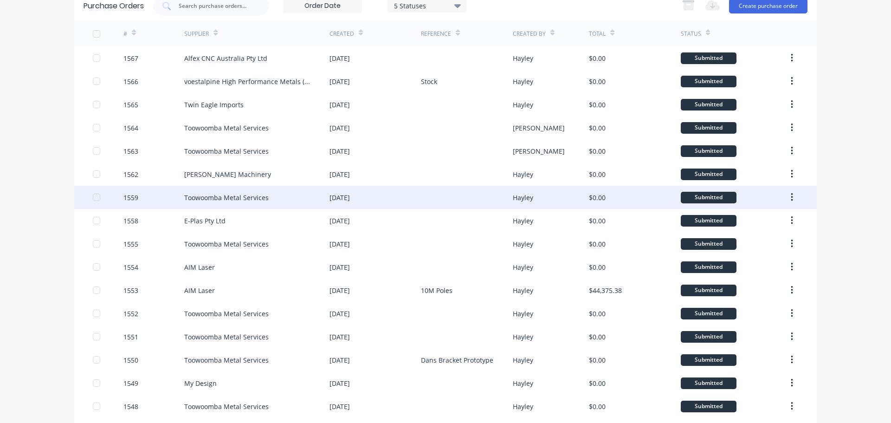
click at [221, 199] on div "Toowoomba Metal Services" at bounding box center [226, 198] width 84 height 10
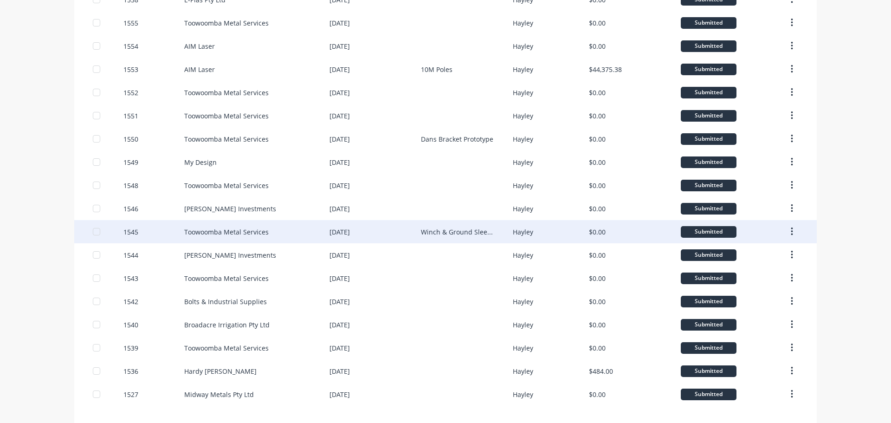
scroll to position [305, 0]
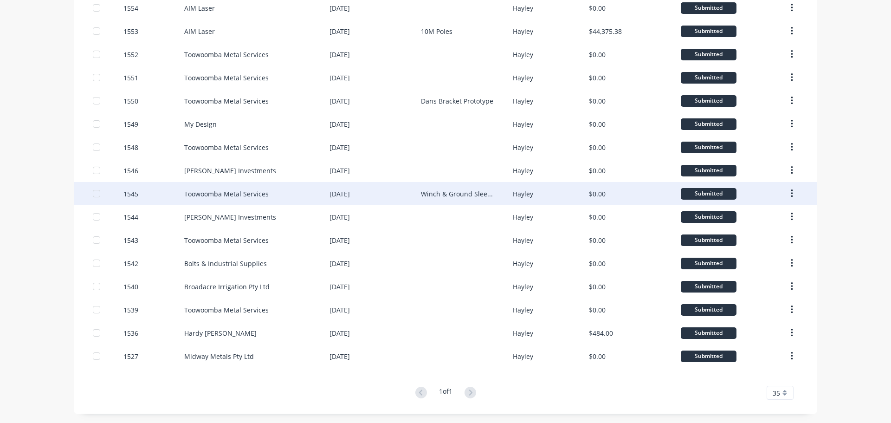
click at [220, 196] on div "Toowoomba Metal Services" at bounding box center [226, 194] width 84 height 10
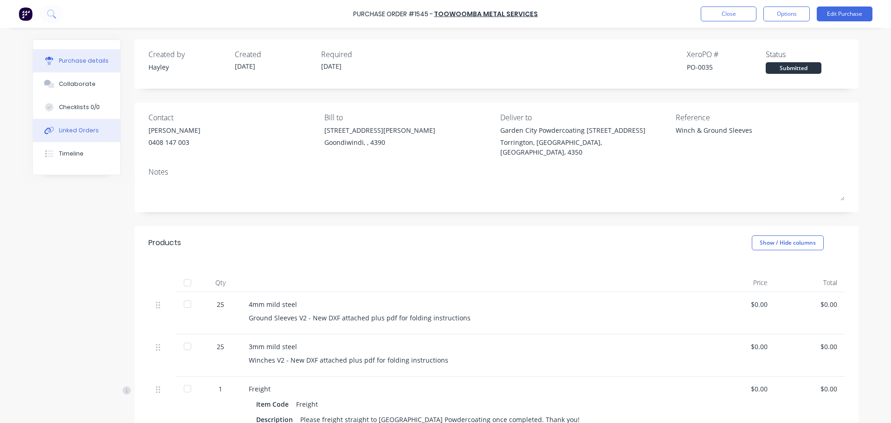
click at [71, 131] on div "Linked Orders" at bounding box center [79, 130] width 40 height 8
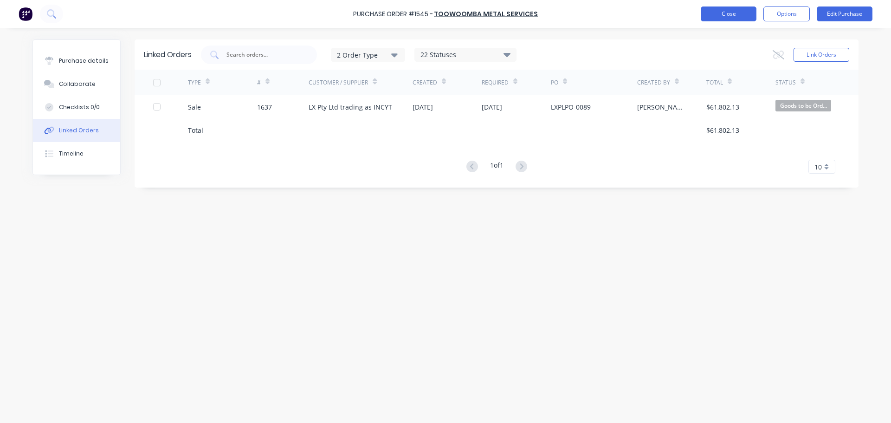
click at [734, 17] on button "Close" at bounding box center [729, 13] width 56 height 15
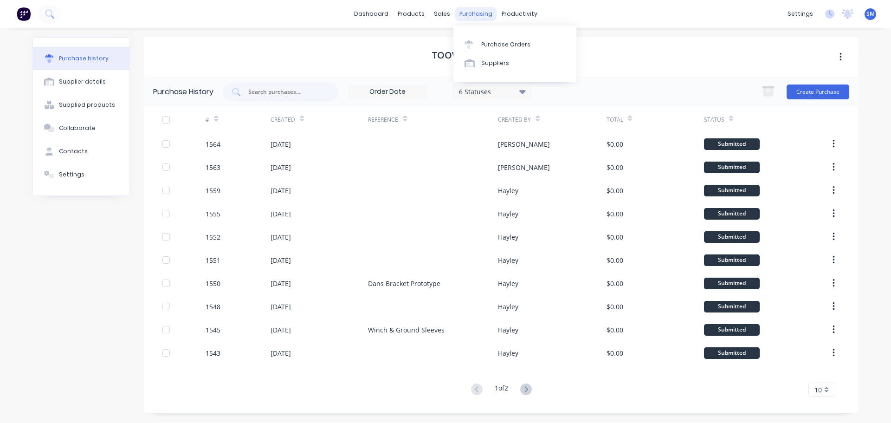
click at [475, 14] on div "purchasing" at bounding box center [476, 14] width 42 height 14
click at [496, 37] on link "Purchase Orders" at bounding box center [514, 44] width 123 height 19
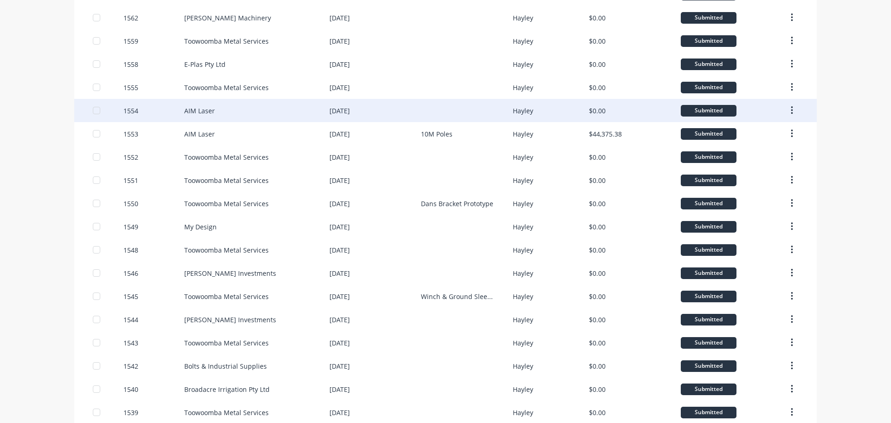
scroll to position [305, 0]
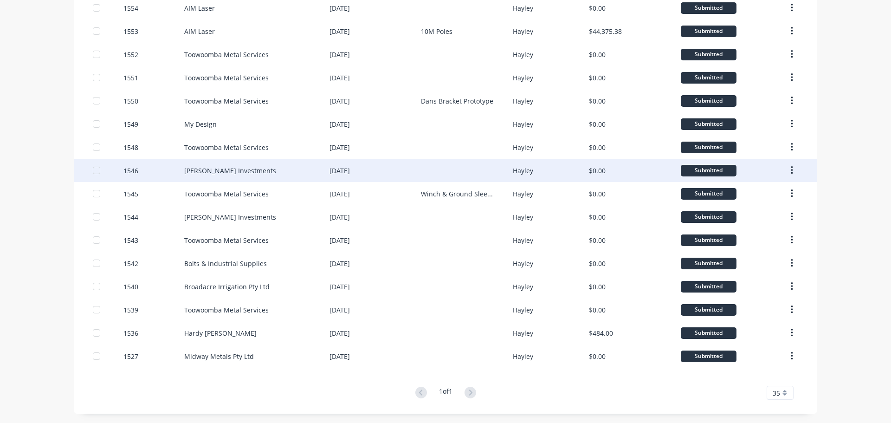
click at [214, 172] on div "[PERSON_NAME] Investments" at bounding box center [230, 171] width 92 height 10
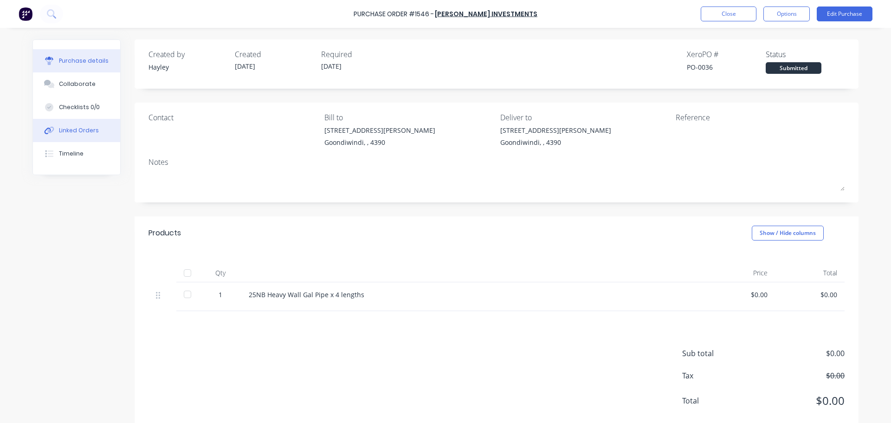
click at [102, 130] on button "Linked Orders" at bounding box center [76, 130] width 87 height 23
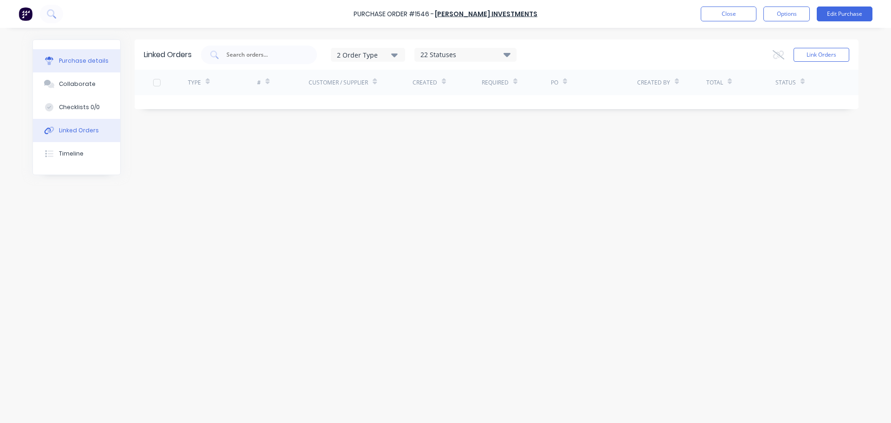
click at [97, 60] on div "Purchase details" at bounding box center [84, 61] width 50 height 8
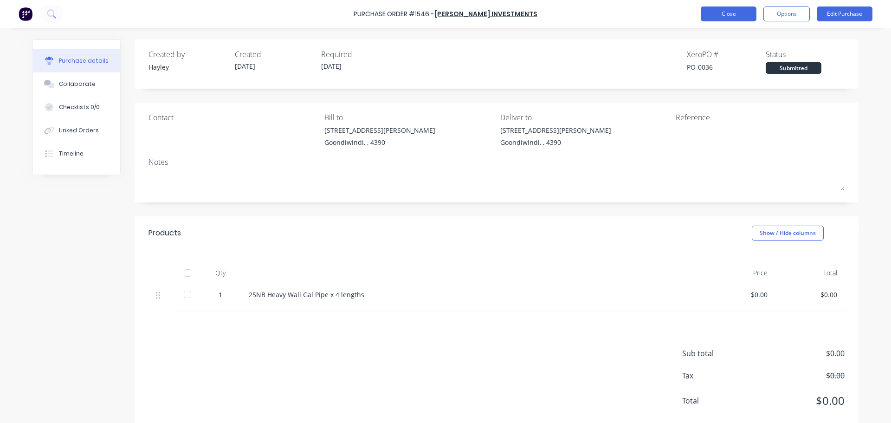
click at [729, 11] on button "Close" at bounding box center [729, 13] width 56 height 15
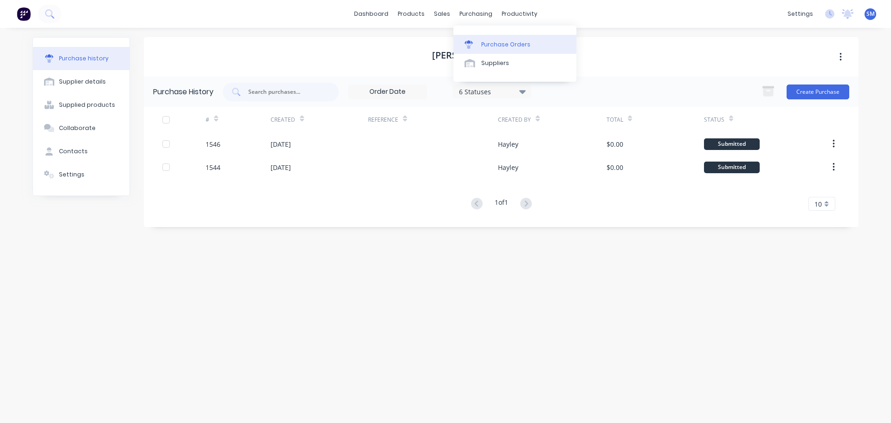
click at [487, 38] on link "Purchase Orders" at bounding box center [514, 44] width 123 height 19
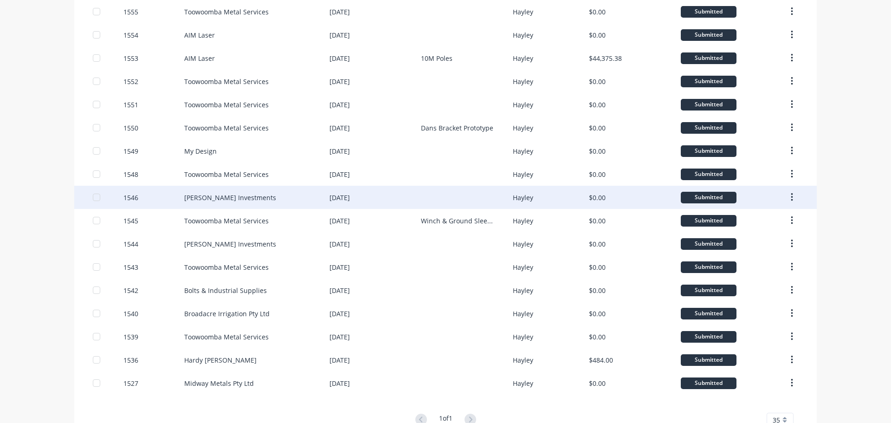
scroll to position [305, 0]
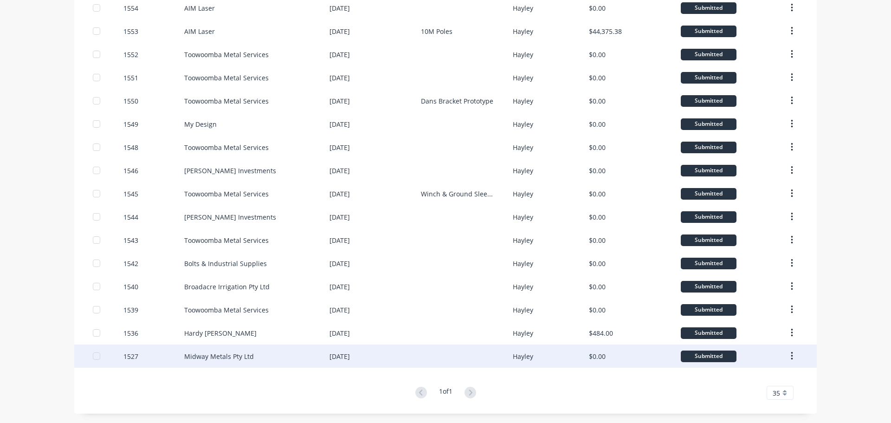
click at [213, 356] on div "Midway Metals Pty Ltd" at bounding box center [219, 356] width 70 height 10
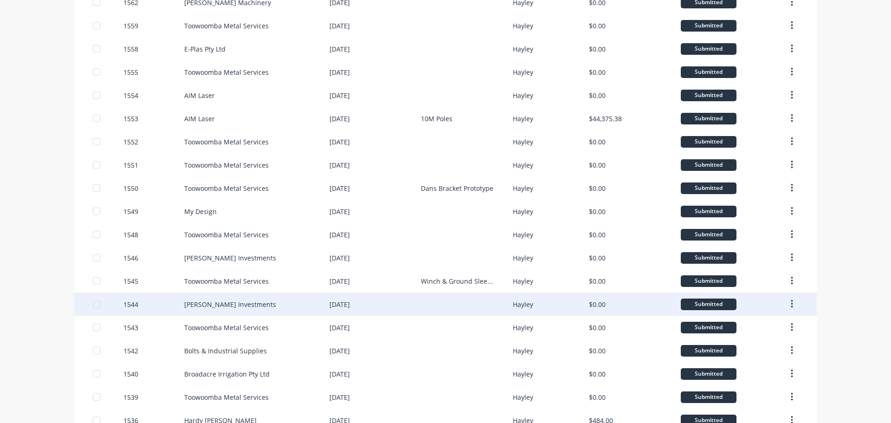
scroll to position [305, 0]
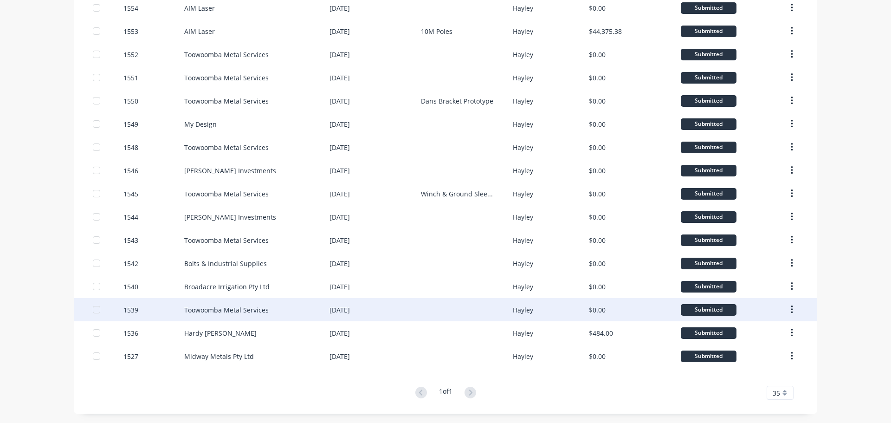
click at [213, 303] on div "Toowoomba Metal Services" at bounding box center [256, 309] width 145 height 23
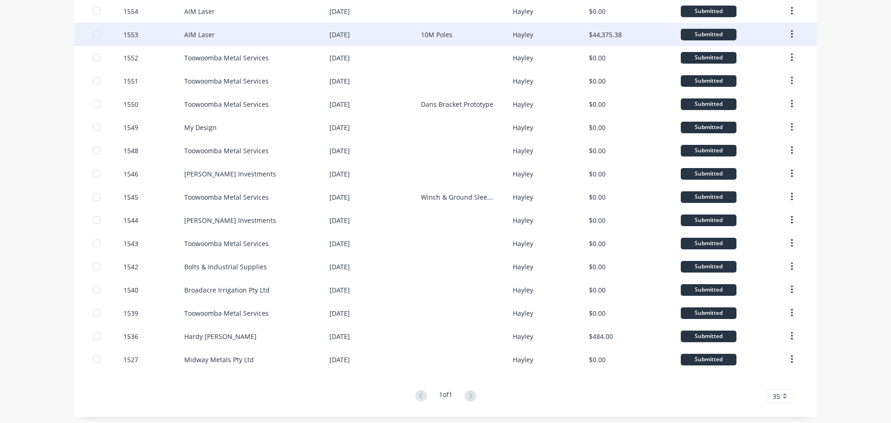
scroll to position [305, 0]
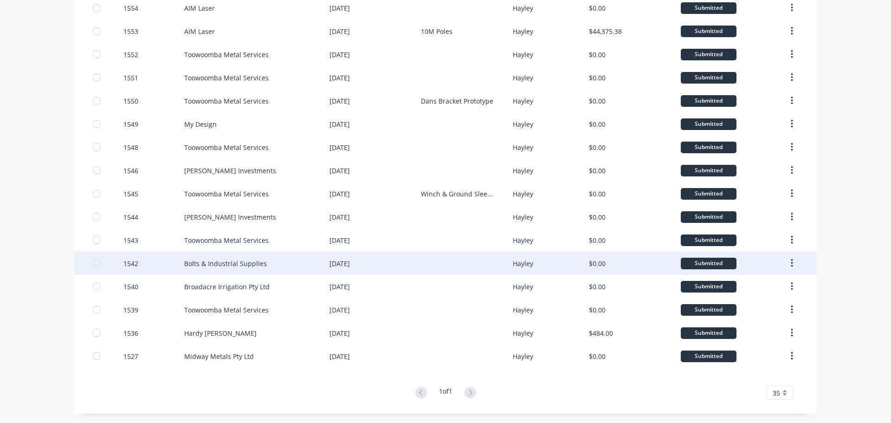
click at [241, 263] on div "Bolts & Industrial Supplies" at bounding box center [225, 263] width 83 height 10
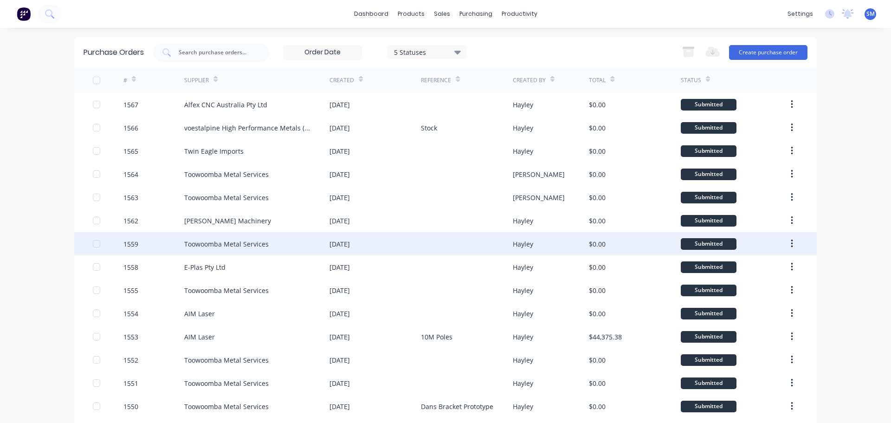
scroll to position [278, 0]
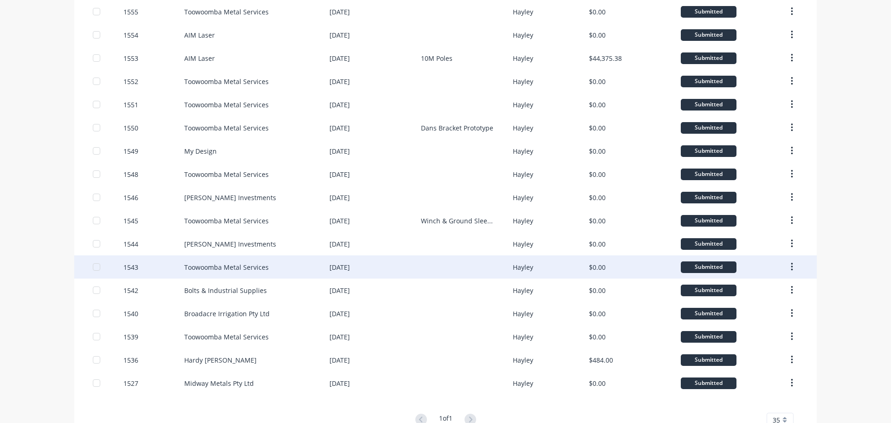
click at [207, 263] on div "Toowoomba Metal Services" at bounding box center [226, 267] width 84 height 10
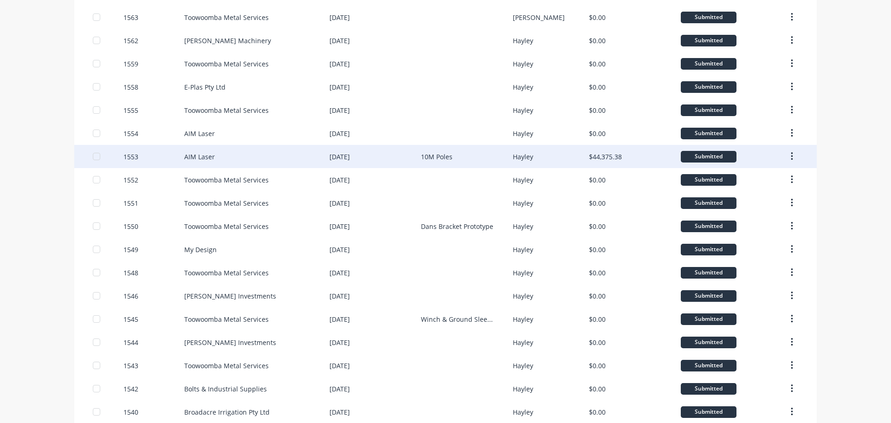
scroll to position [305, 0]
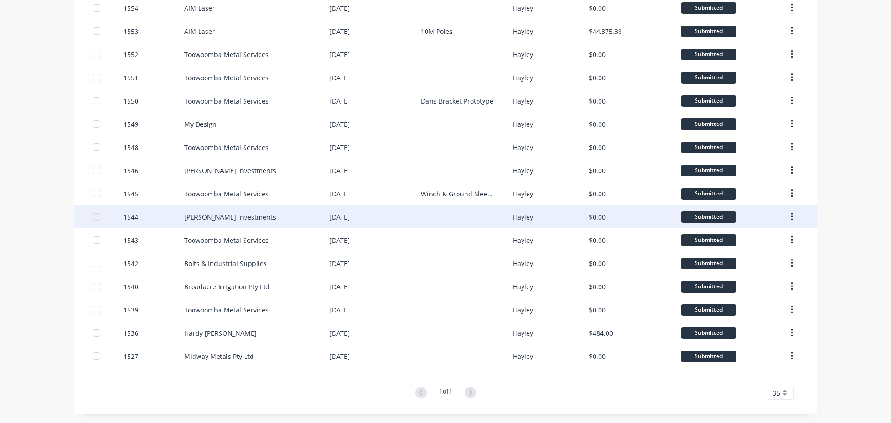
click at [210, 213] on div "[PERSON_NAME] Investments" at bounding box center [230, 217] width 92 height 10
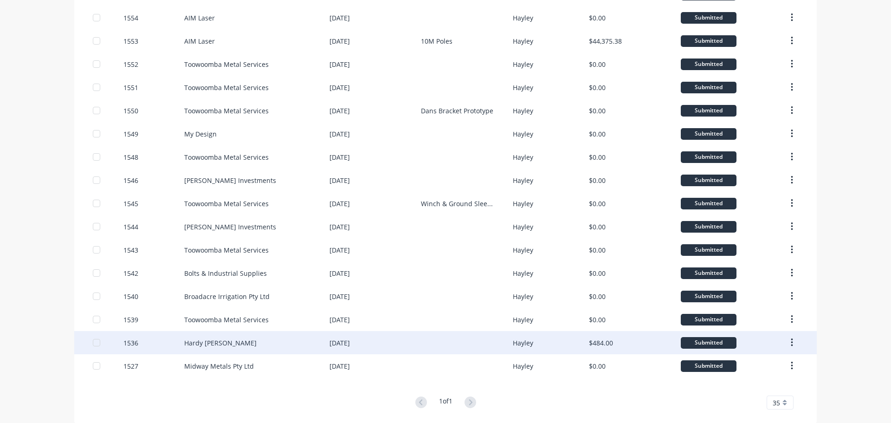
scroll to position [305, 0]
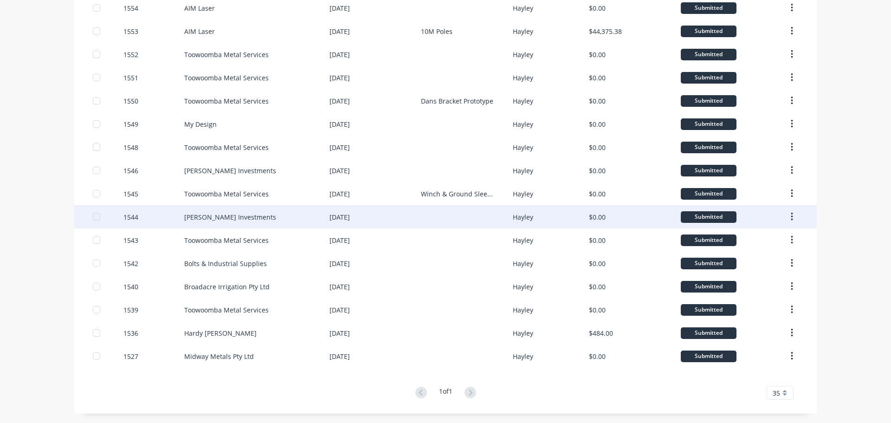
click at [217, 215] on div "[PERSON_NAME] Investments" at bounding box center [230, 217] width 92 height 10
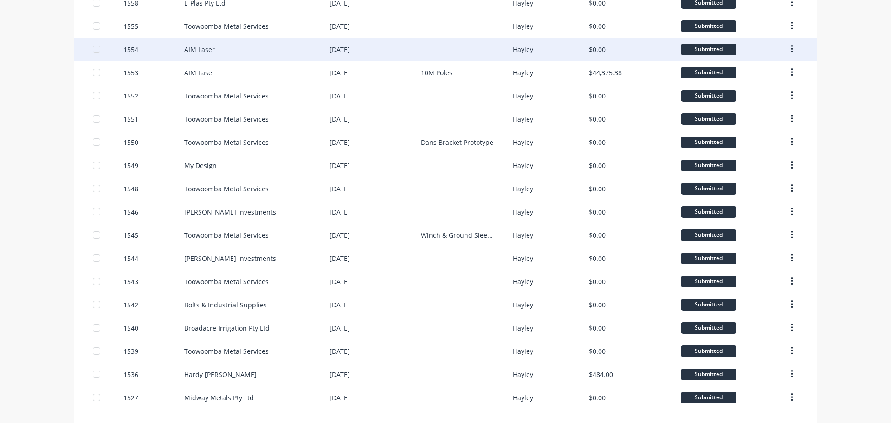
scroll to position [278, 0]
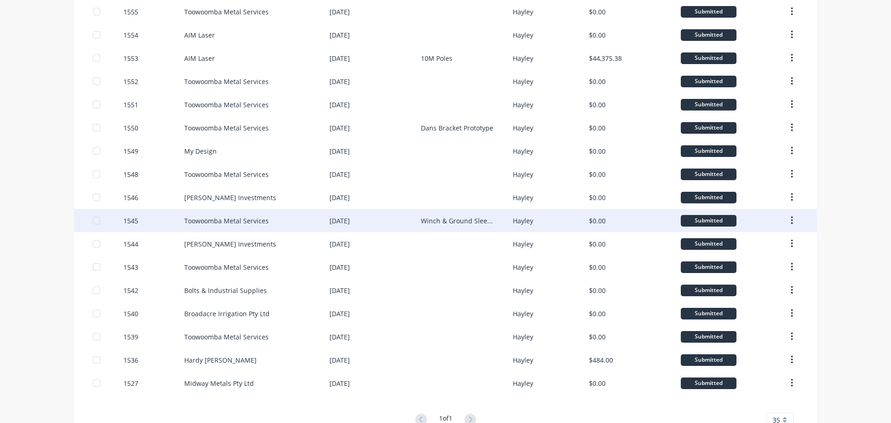
click at [136, 218] on div "1545" at bounding box center [153, 220] width 61 height 23
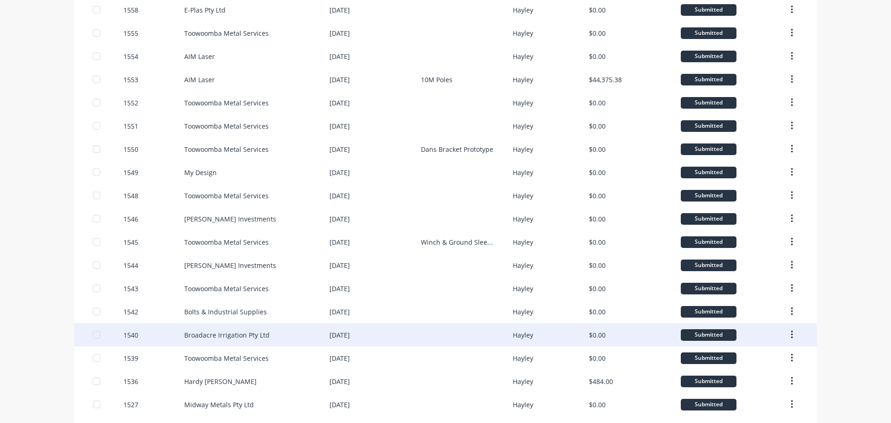
scroll to position [305, 0]
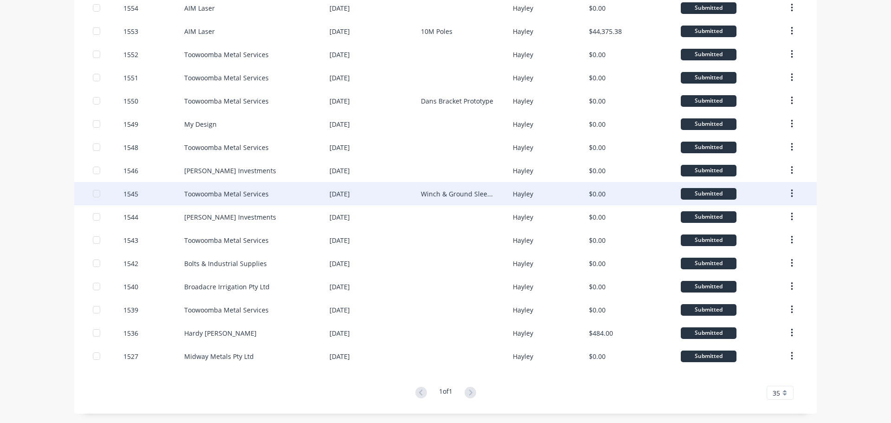
click at [201, 189] on div "Toowoomba Metal Services" at bounding box center [226, 194] width 84 height 10
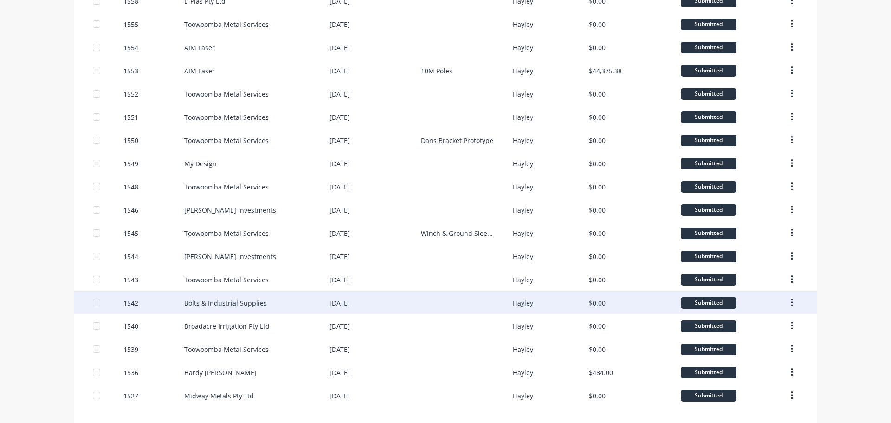
scroll to position [305, 0]
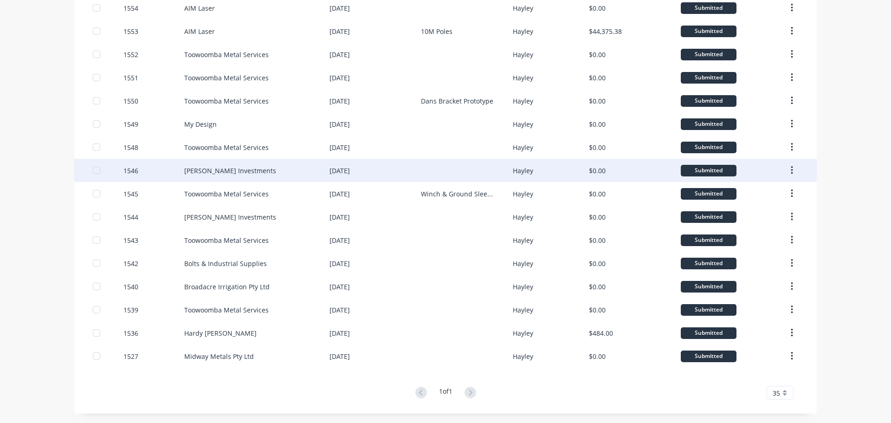
click at [217, 170] on div "[PERSON_NAME] Investments" at bounding box center [230, 171] width 92 height 10
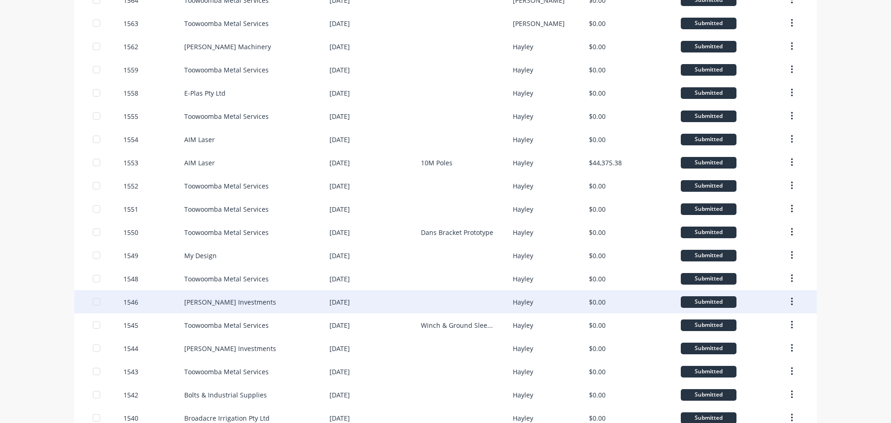
scroll to position [186, 0]
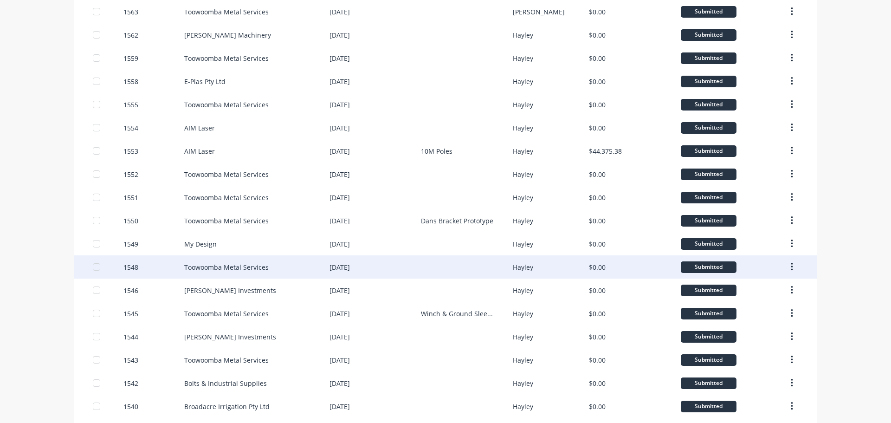
click at [225, 265] on div "Toowoomba Metal Services" at bounding box center [226, 267] width 84 height 10
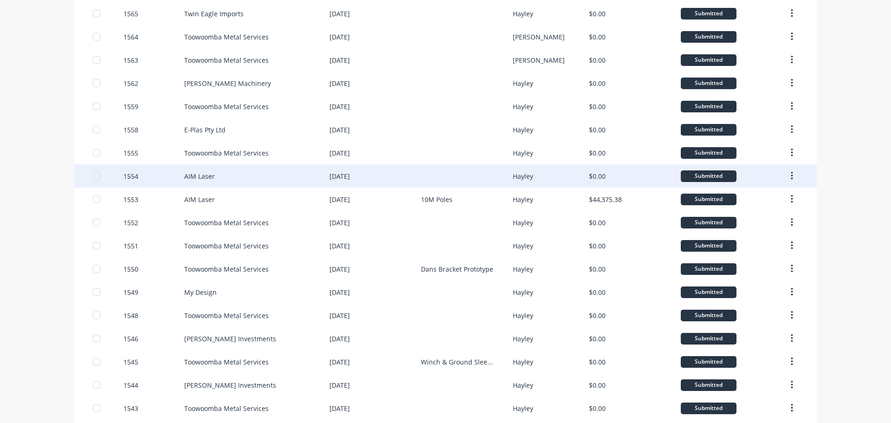
scroll to position [232, 0]
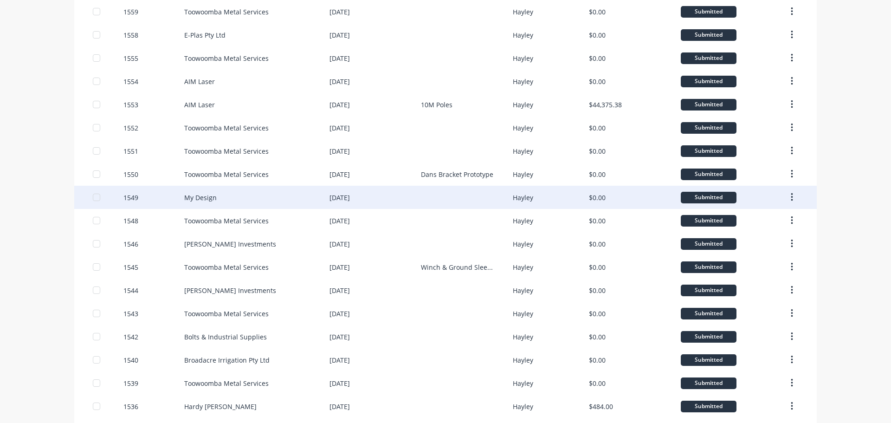
click at [127, 195] on div "1549" at bounding box center [130, 198] width 15 height 10
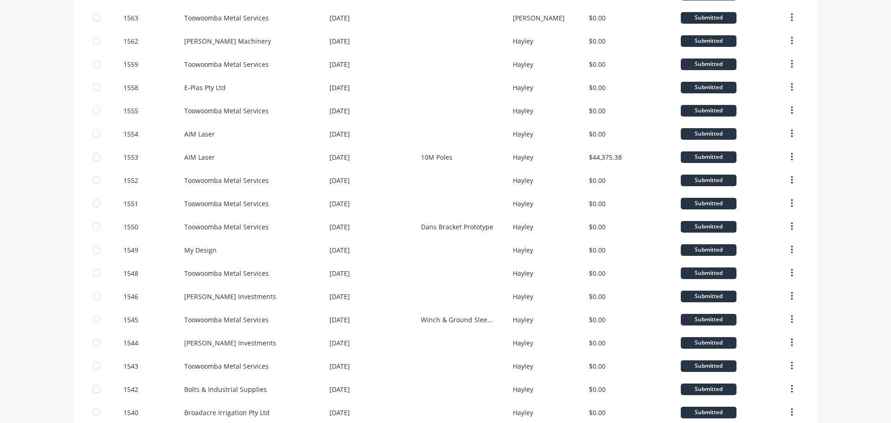
scroll to position [187, 0]
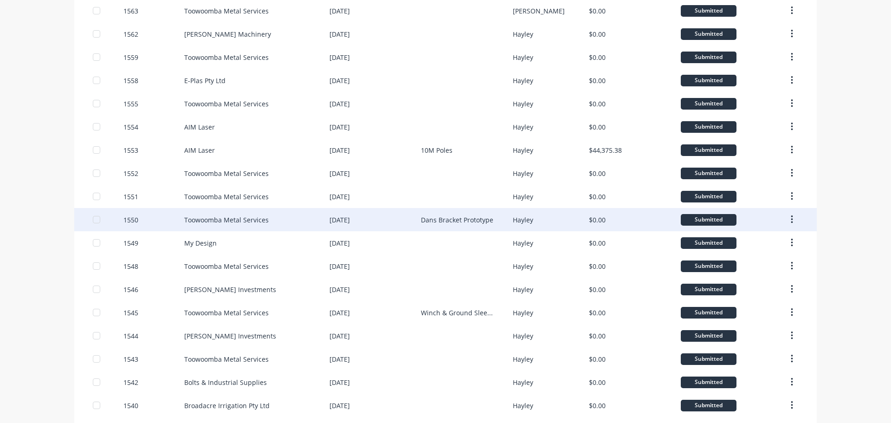
click at [207, 222] on div "Toowoomba Metal Services" at bounding box center [226, 220] width 84 height 10
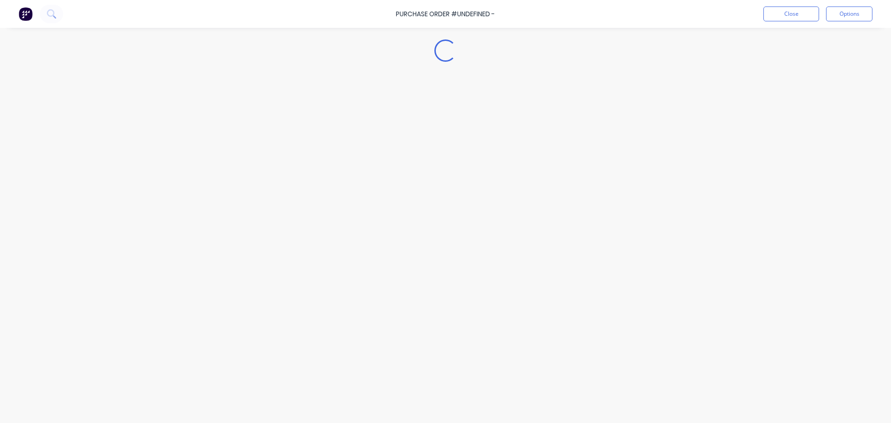
type textarea "x"
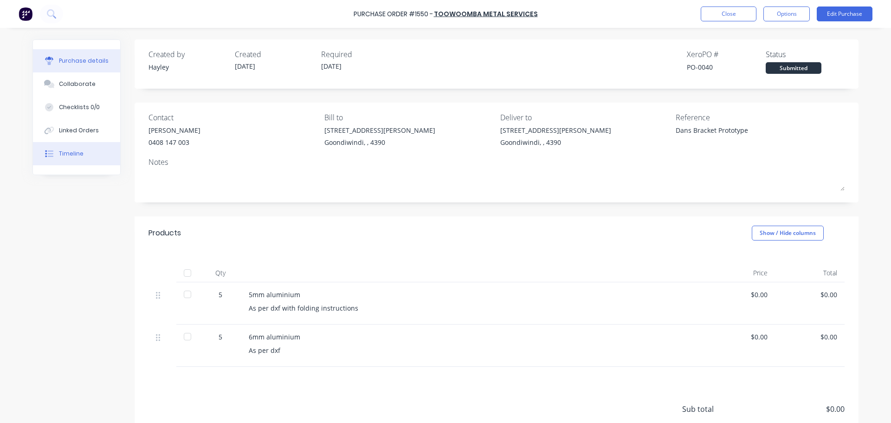
click at [65, 147] on button "Timeline" at bounding box center [76, 153] width 87 height 23
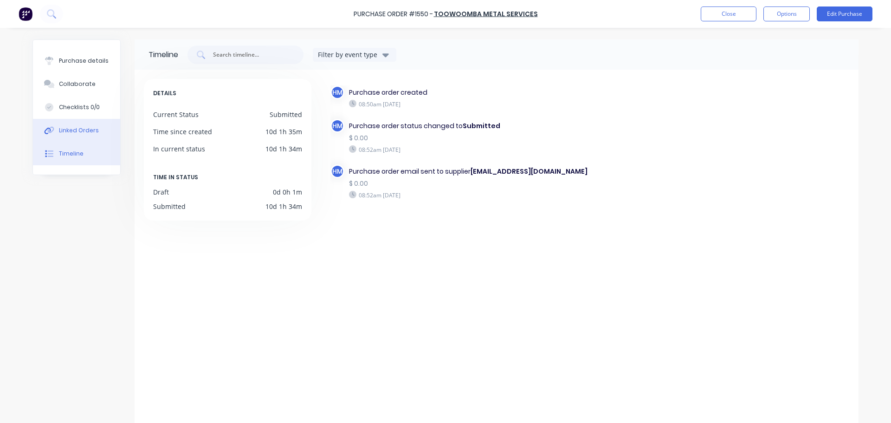
click at [75, 135] on button "Linked Orders" at bounding box center [76, 130] width 87 height 23
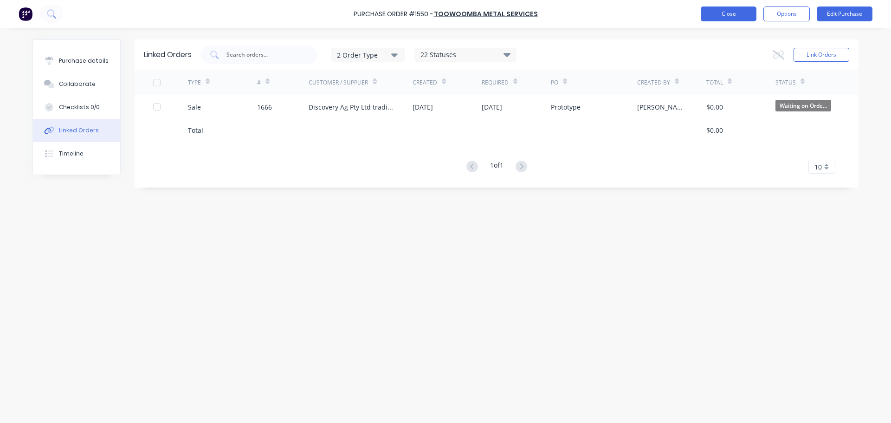
click at [721, 15] on button "Close" at bounding box center [729, 13] width 56 height 15
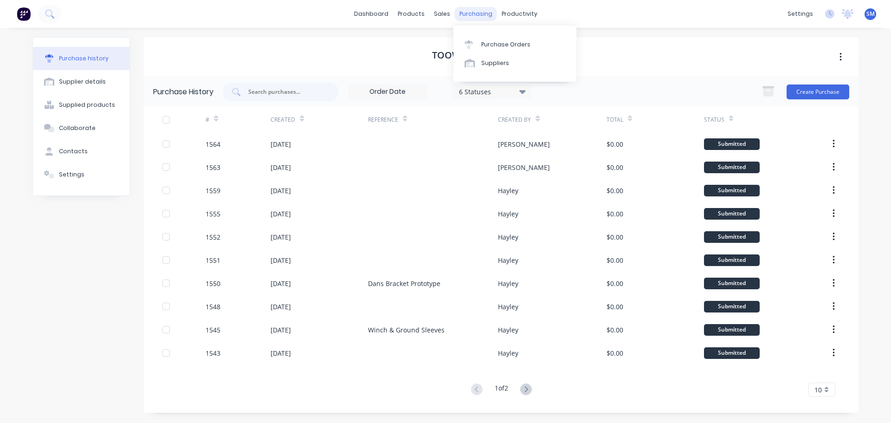
click at [458, 14] on div "purchasing" at bounding box center [476, 14] width 42 height 14
click at [491, 38] on link "Purchase Orders" at bounding box center [514, 44] width 123 height 19
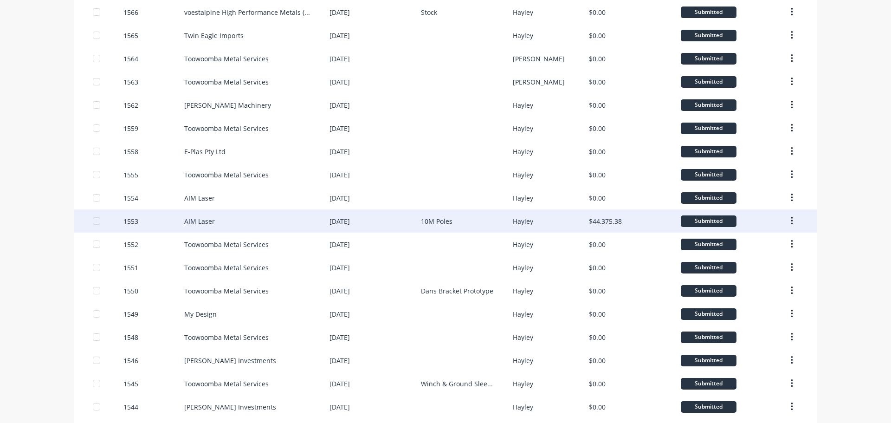
scroll to position [139, 0]
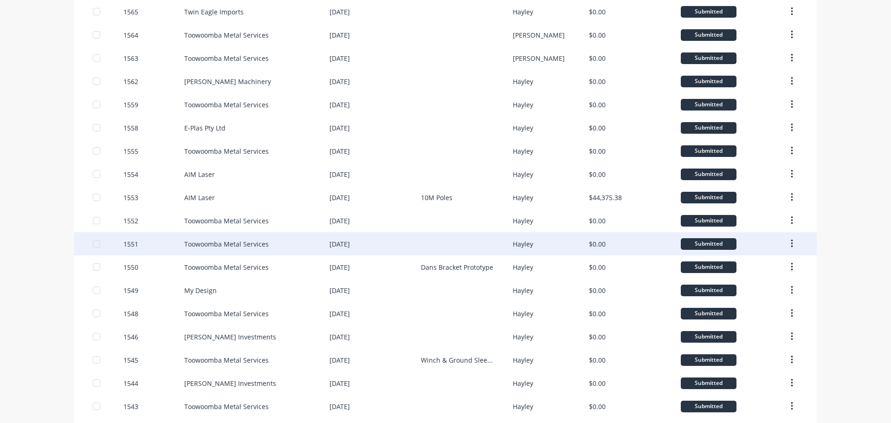
click at [214, 243] on div "Toowoomba Metal Services" at bounding box center [226, 244] width 84 height 10
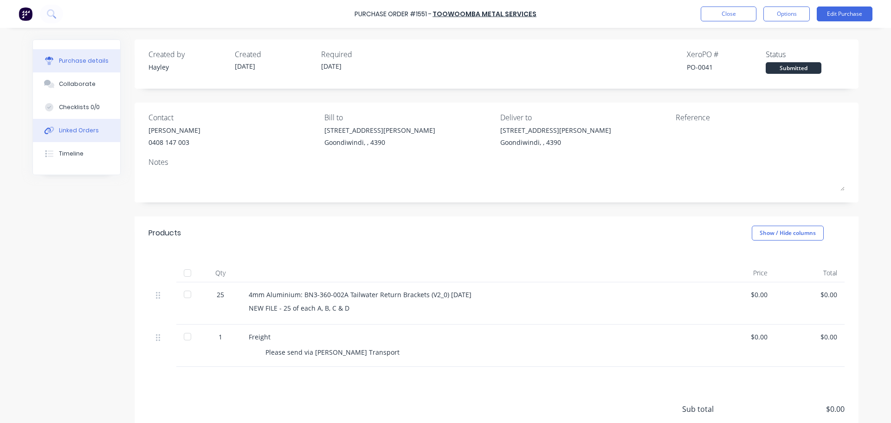
click at [76, 125] on button "Linked Orders" at bounding box center [76, 130] width 87 height 23
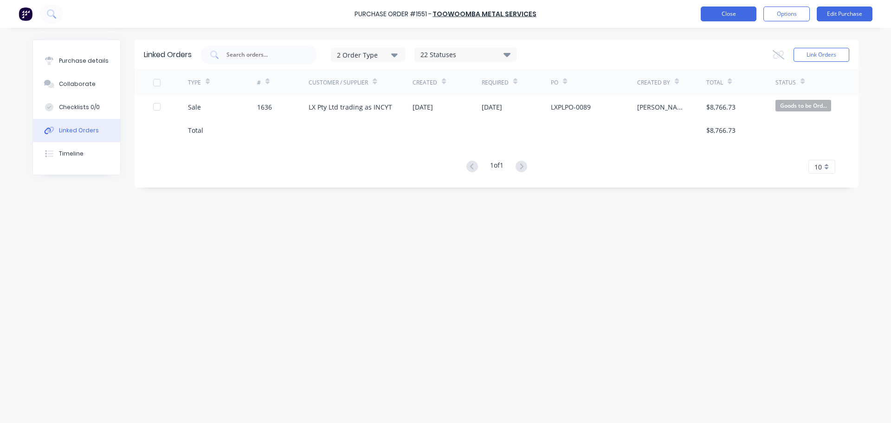
click at [748, 19] on button "Close" at bounding box center [729, 13] width 56 height 15
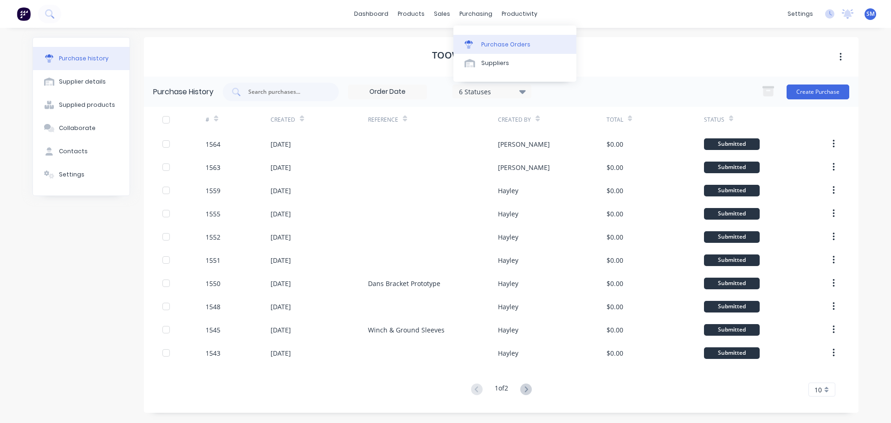
click at [496, 46] on div "Purchase Orders" at bounding box center [505, 44] width 49 height 8
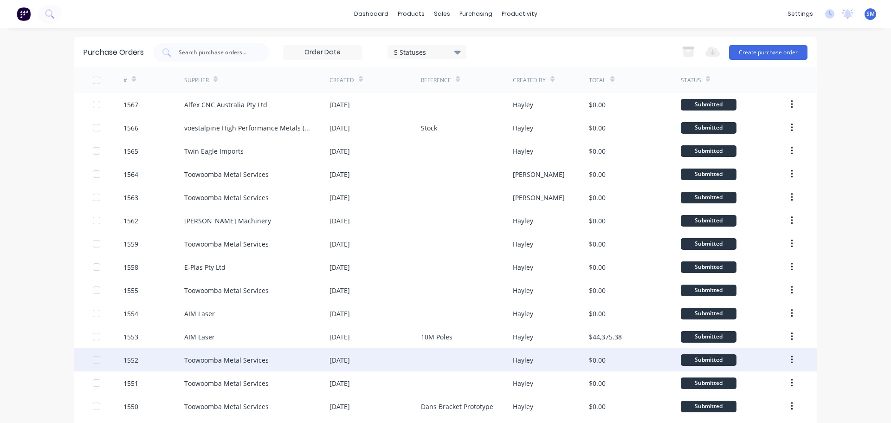
click at [236, 355] on div "Toowoomba Metal Services" at bounding box center [226, 360] width 84 height 10
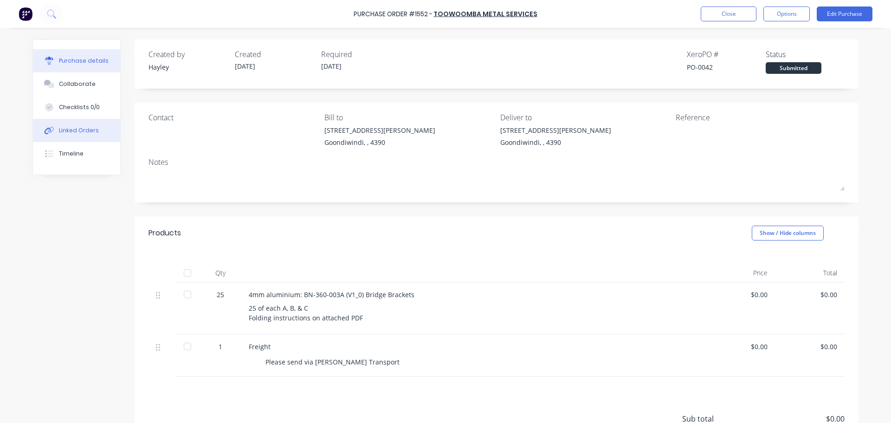
drag, startPoint x: 70, startPoint y: 135, endPoint x: 82, endPoint y: 135, distance: 12.1
click at [72, 135] on button "Linked Orders" at bounding box center [76, 130] width 87 height 23
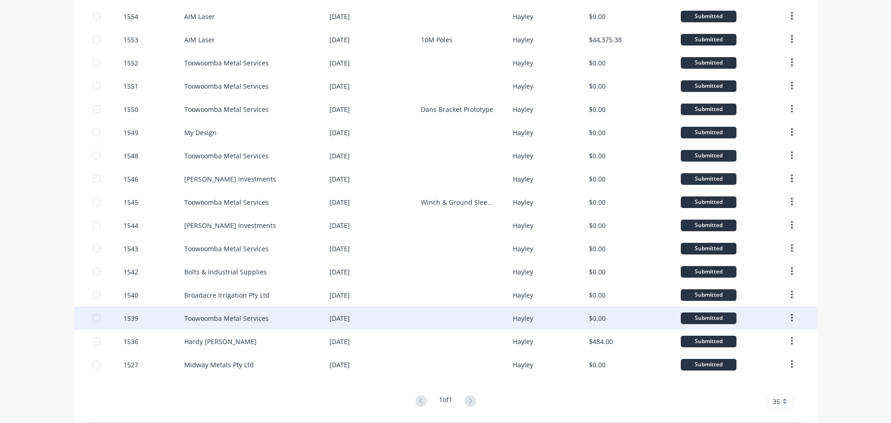
scroll to position [305, 0]
